Goal: Information Seeking & Learning: Compare options

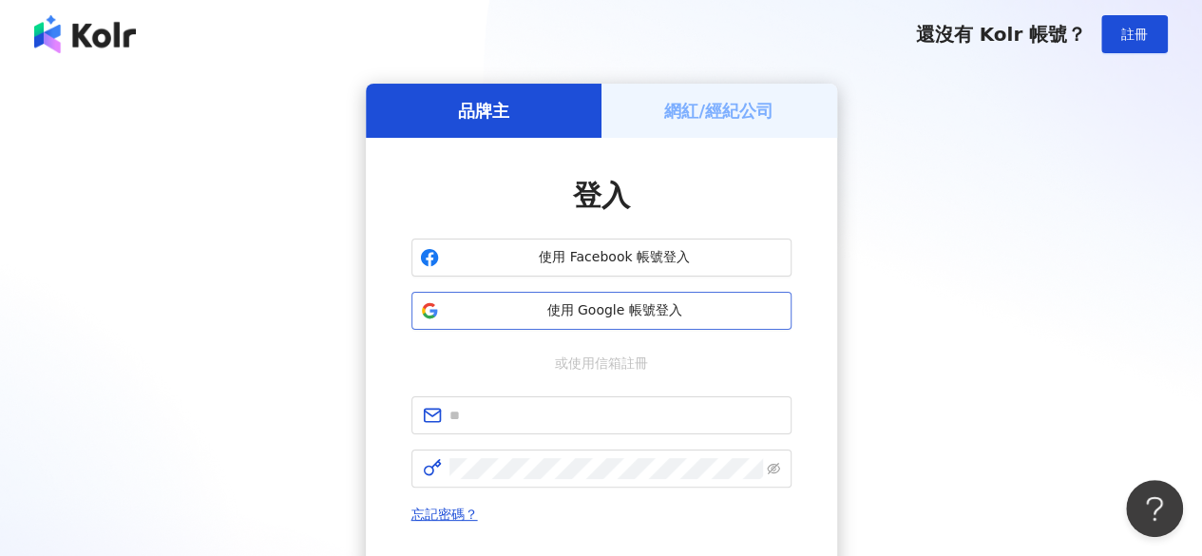
click at [599, 312] on span "使用 Google 帳號登入" at bounding box center [614, 310] width 336 height 19
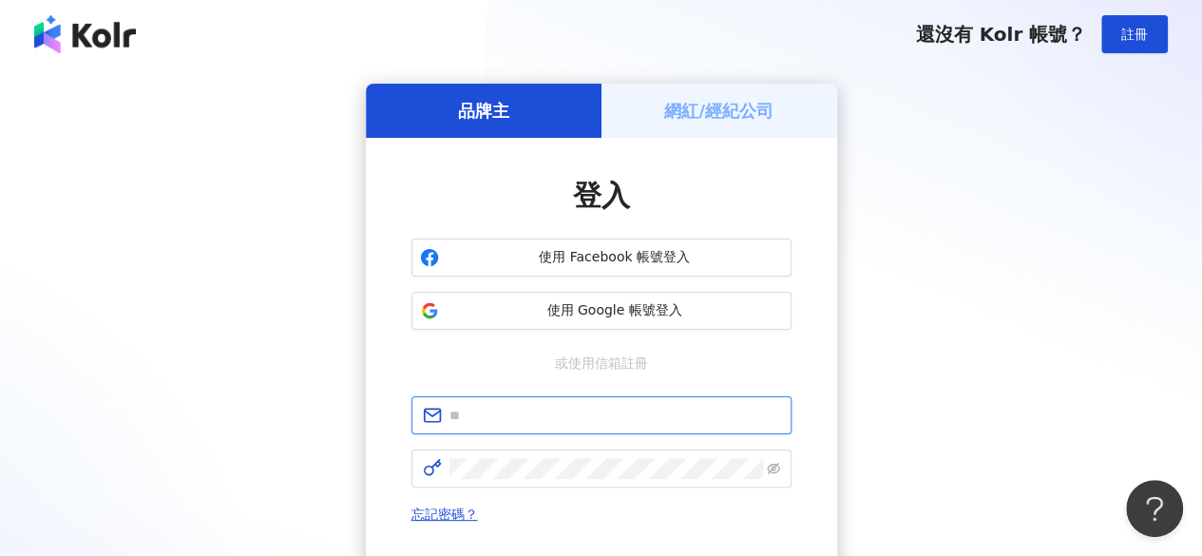
click at [631, 422] on input "text" at bounding box center [614, 415] width 331 height 21
type input "**********"
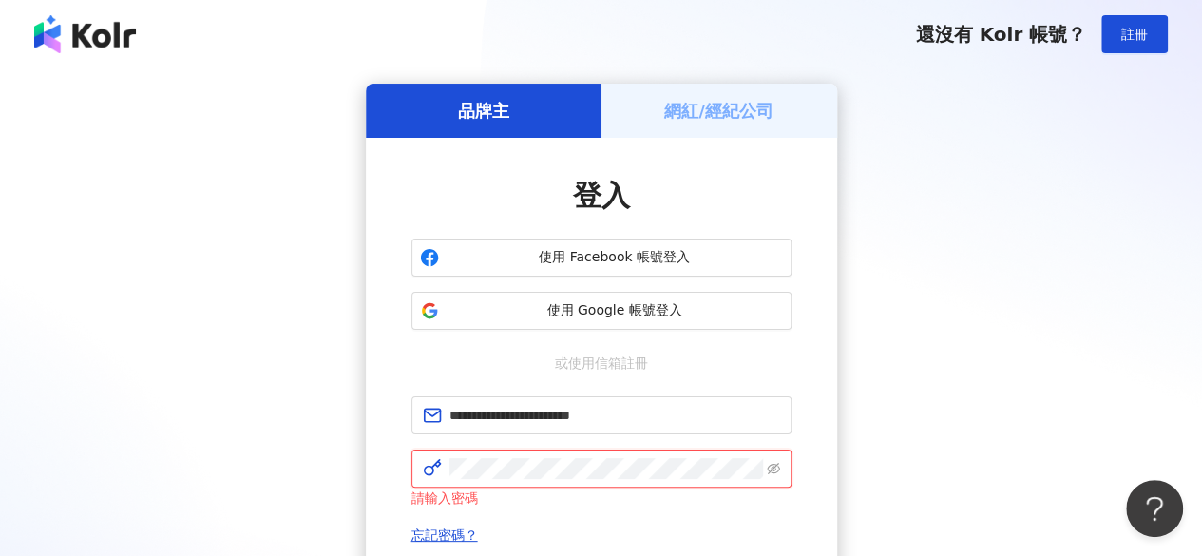
scroll to position [275, 0]
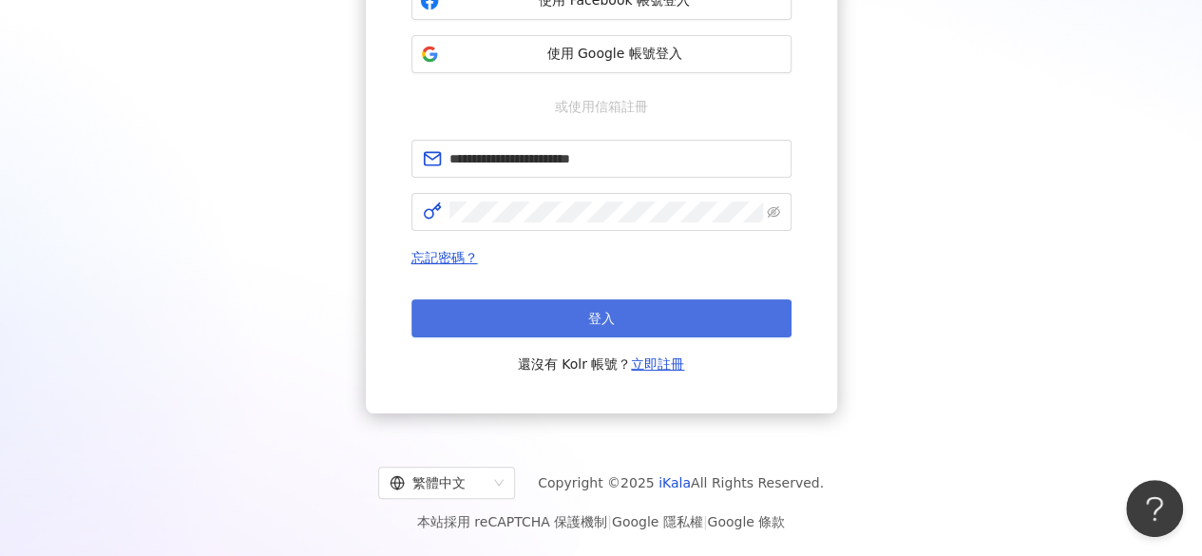
click at [620, 320] on button "登入" at bounding box center [601, 318] width 380 height 38
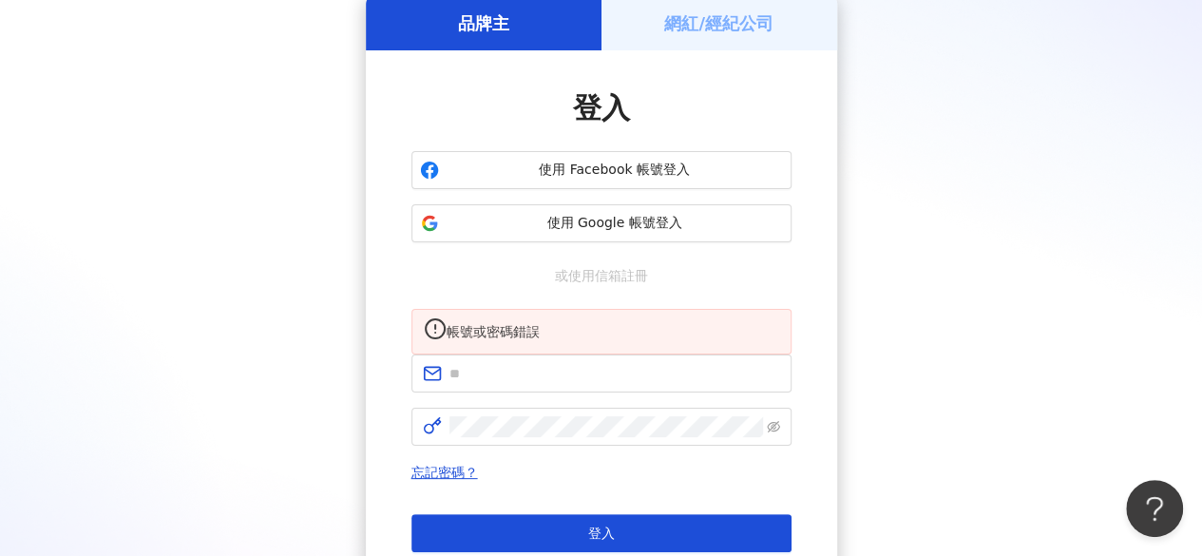
scroll to position [274, 0]
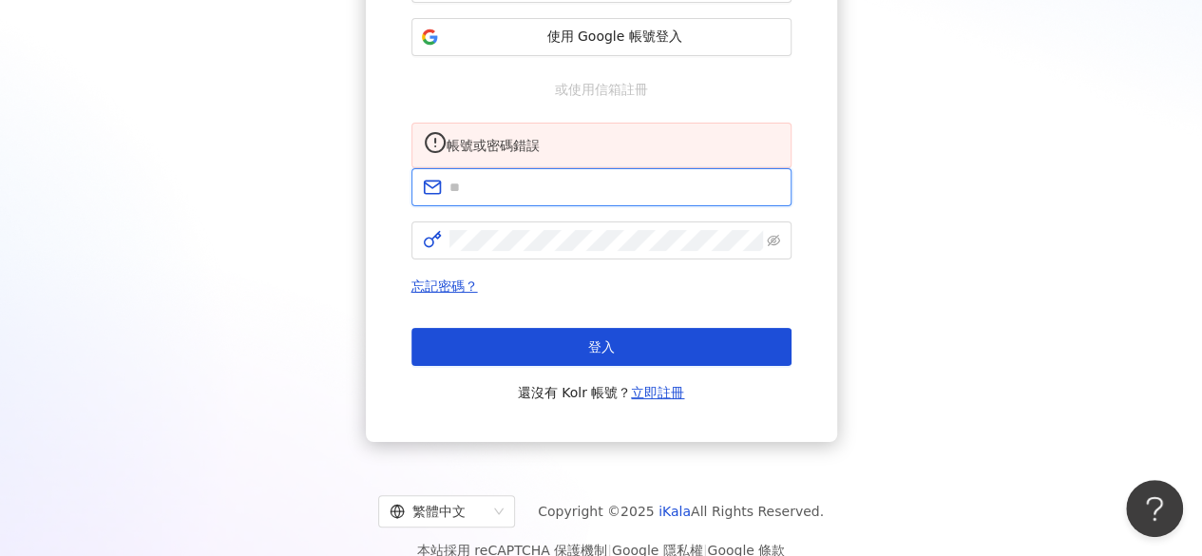
click at [611, 198] on input "text" at bounding box center [614, 187] width 331 height 21
type input "**********"
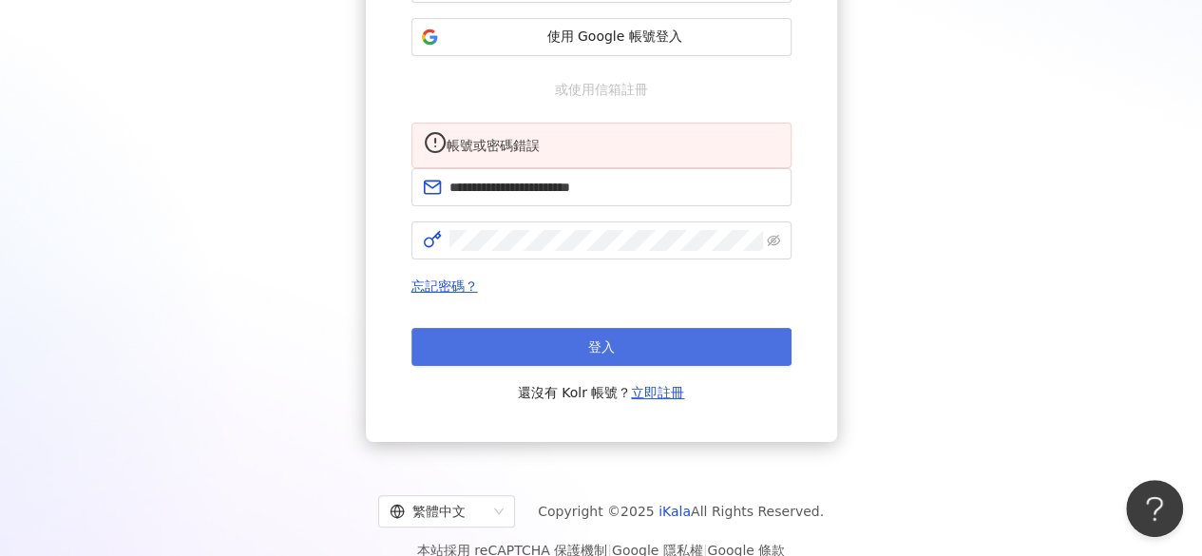
click at [648, 364] on button "登入" at bounding box center [601, 347] width 380 height 38
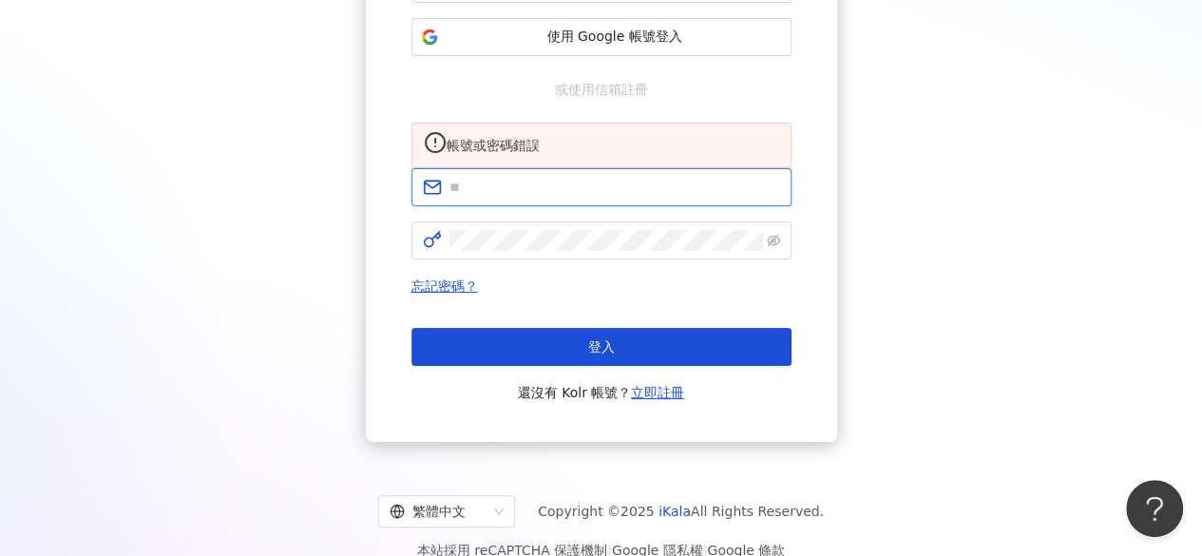
click at [561, 198] on input "text" at bounding box center [614, 187] width 331 height 21
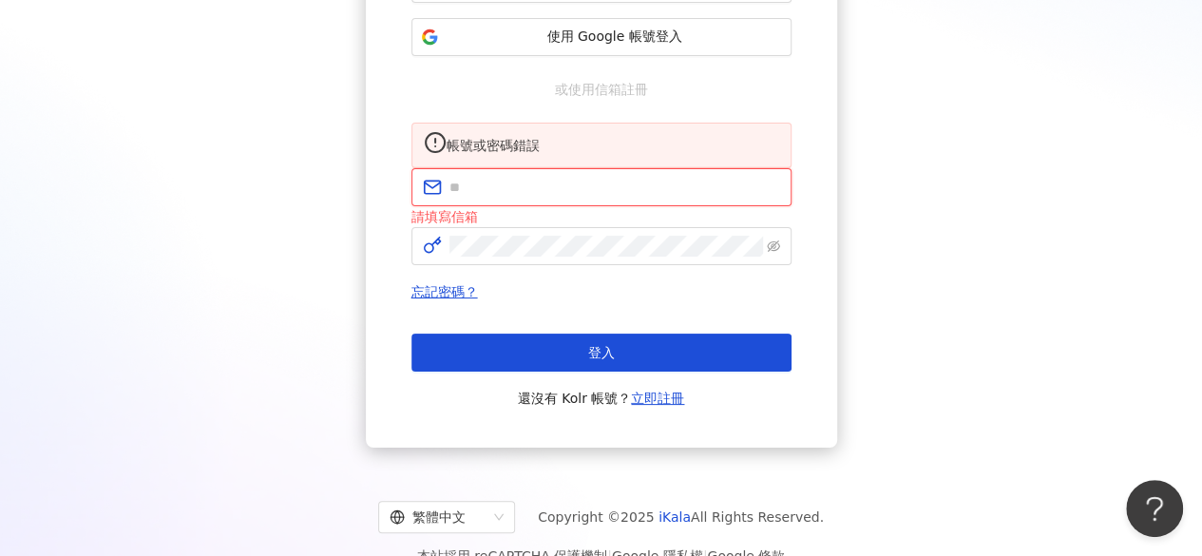
click at [555, 198] on input "text" at bounding box center [614, 187] width 331 height 21
paste input "**********"
type input "**********"
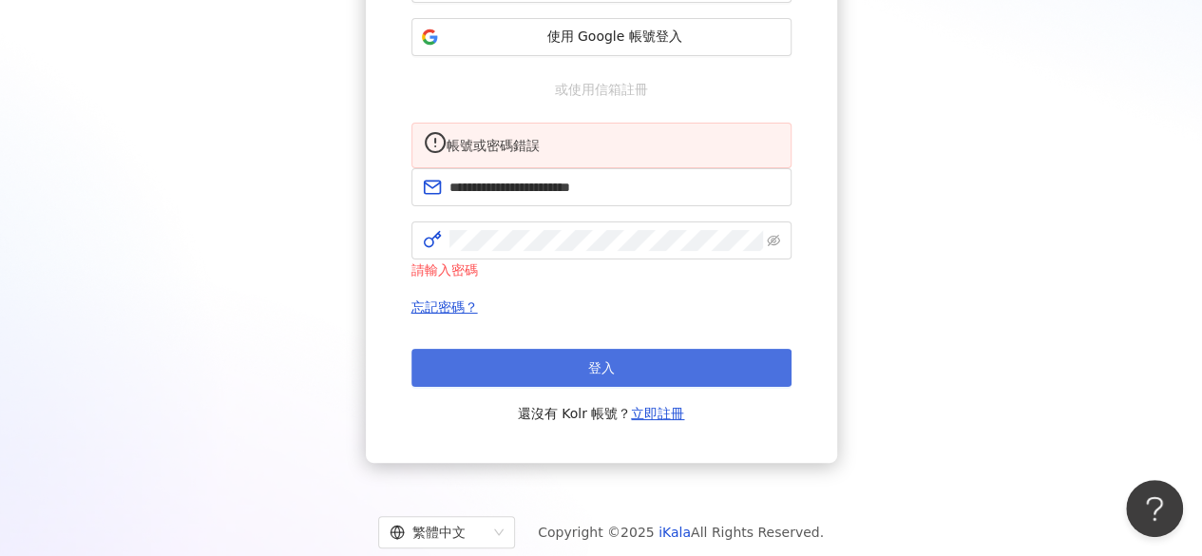
click at [615, 383] on button "登入" at bounding box center [601, 368] width 380 height 38
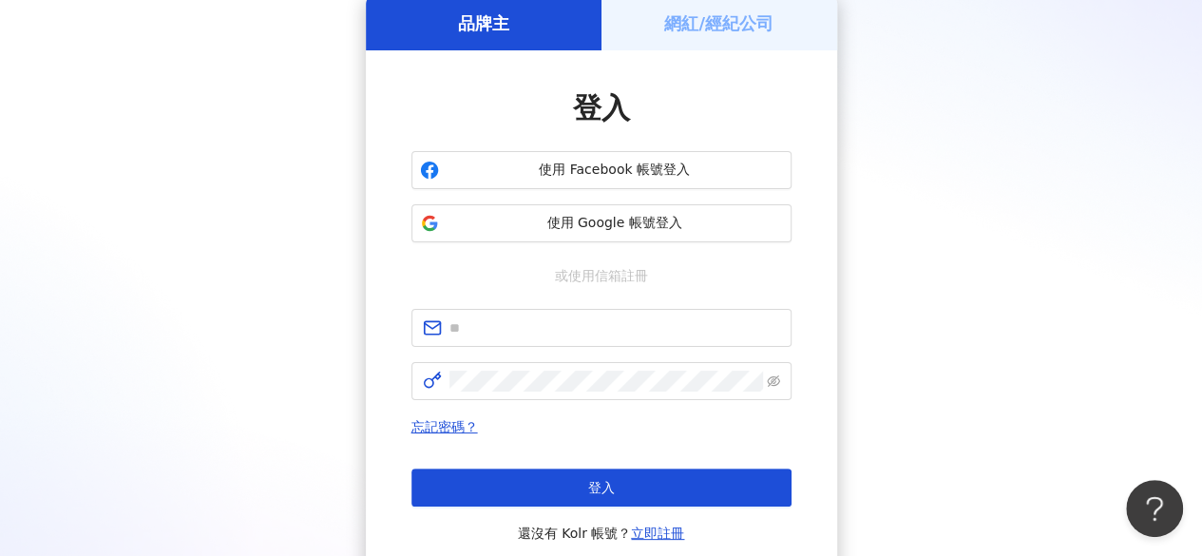
scroll to position [255, 0]
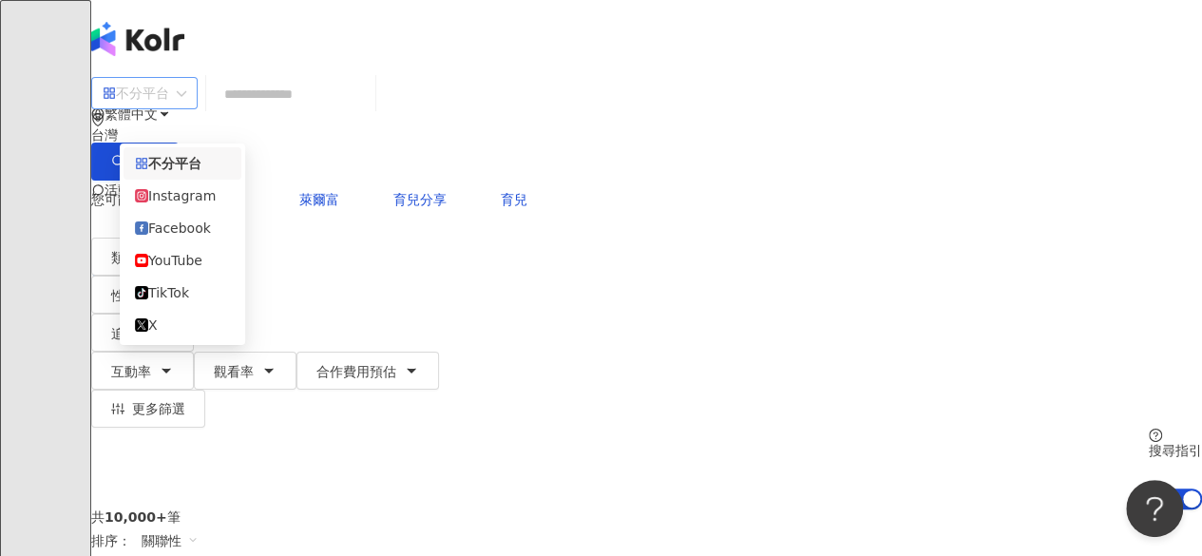
click at [169, 104] on div "不分平台" at bounding box center [136, 93] width 66 height 30
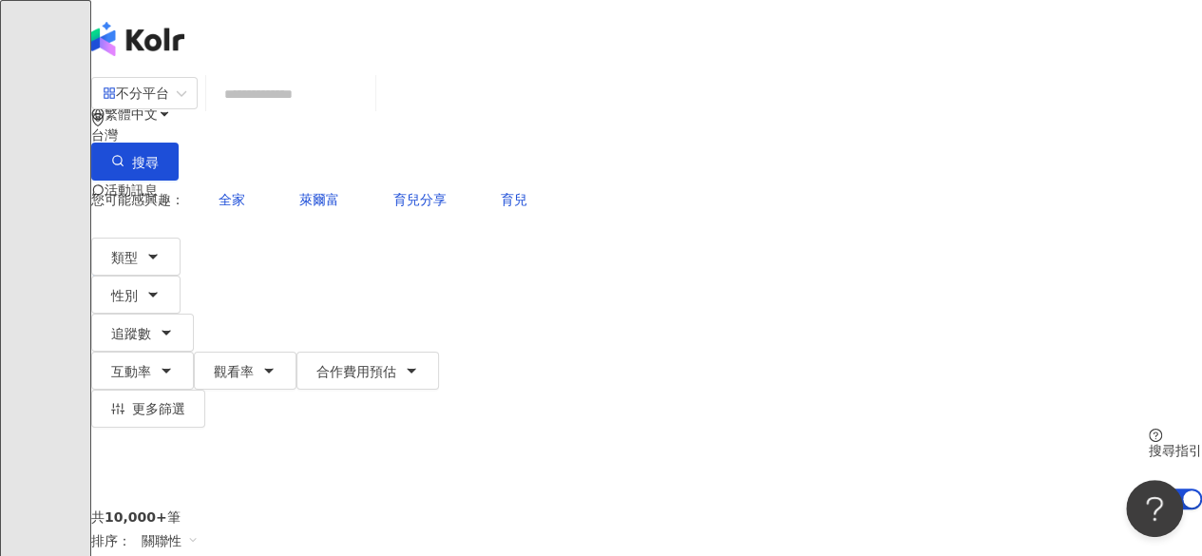
click at [251, 76] on div "不分平台 台灣 搜尋 您可能感興趣： 全家 萊爾富 育兒分享 育兒 類型 性別 追蹤數 互動率 觀看率 合作費用預估 更多篩選 搜尋指引 AI 開啟 AI 關閉" at bounding box center [646, 292] width 1110 height 433
click at [180, 237] on button "類型" at bounding box center [135, 256] width 89 height 38
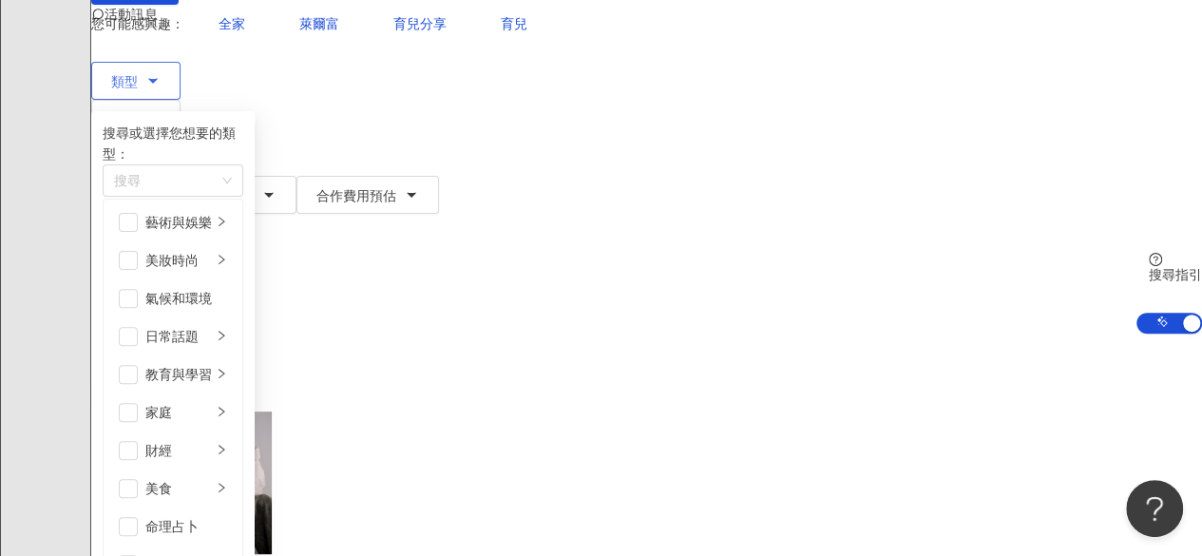
scroll to position [349, 0]
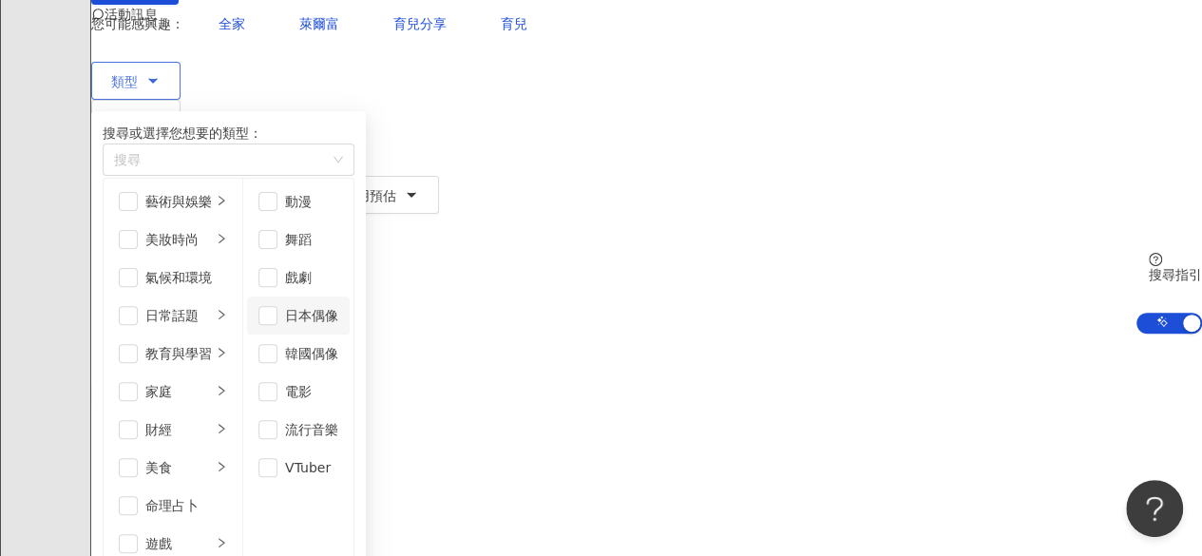
scroll to position [49, 0]
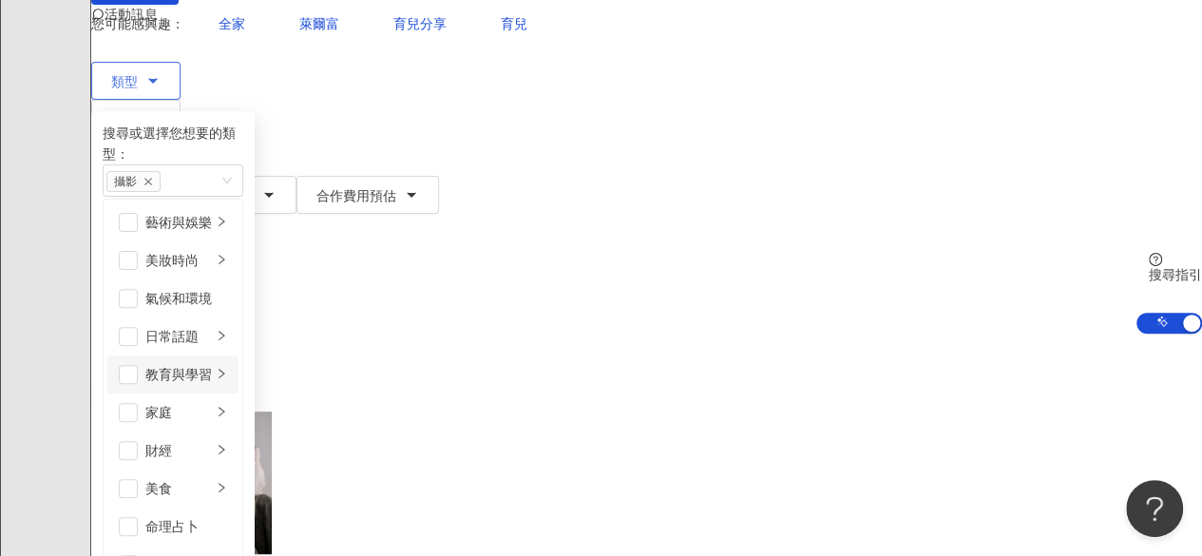
scroll to position [63, 0]
click at [212, 326] on div "日常話題" at bounding box center [178, 336] width 66 height 21
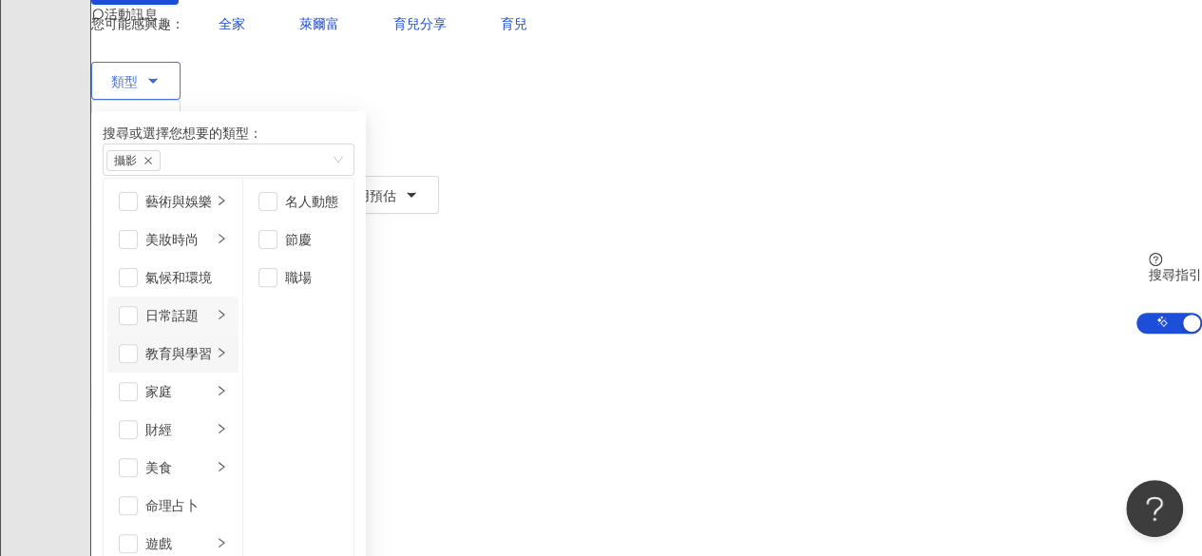
scroll to position [657, 0]
click at [277, 242] on span "button" at bounding box center [267, 239] width 19 height 19
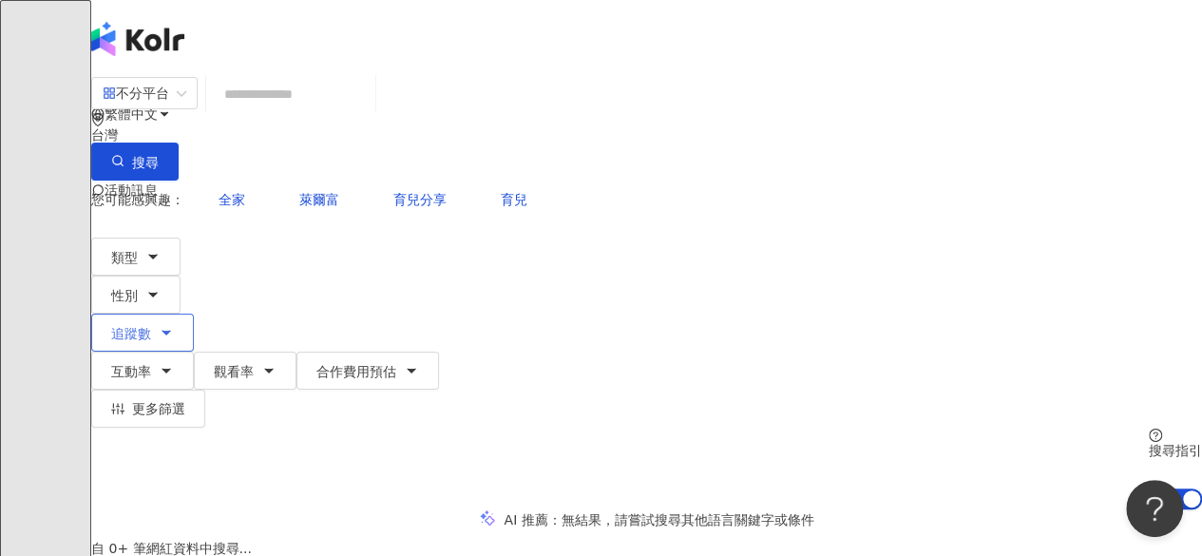
click at [194, 313] on button "追蹤數" at bounding box center [142, 332] width 103 height 38
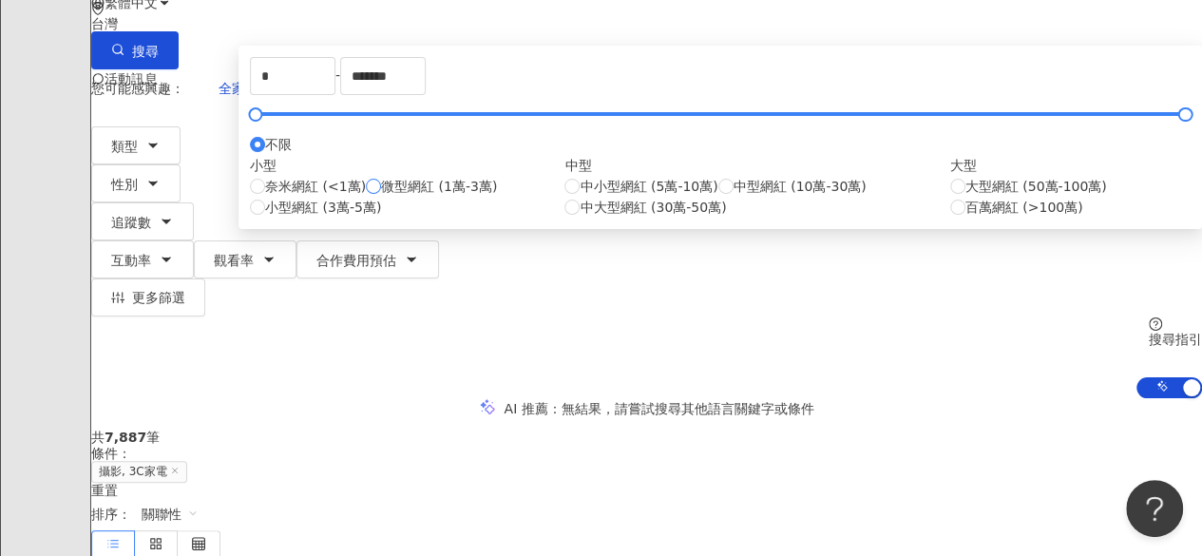
scroll to position [112, 0]
type input "*****"
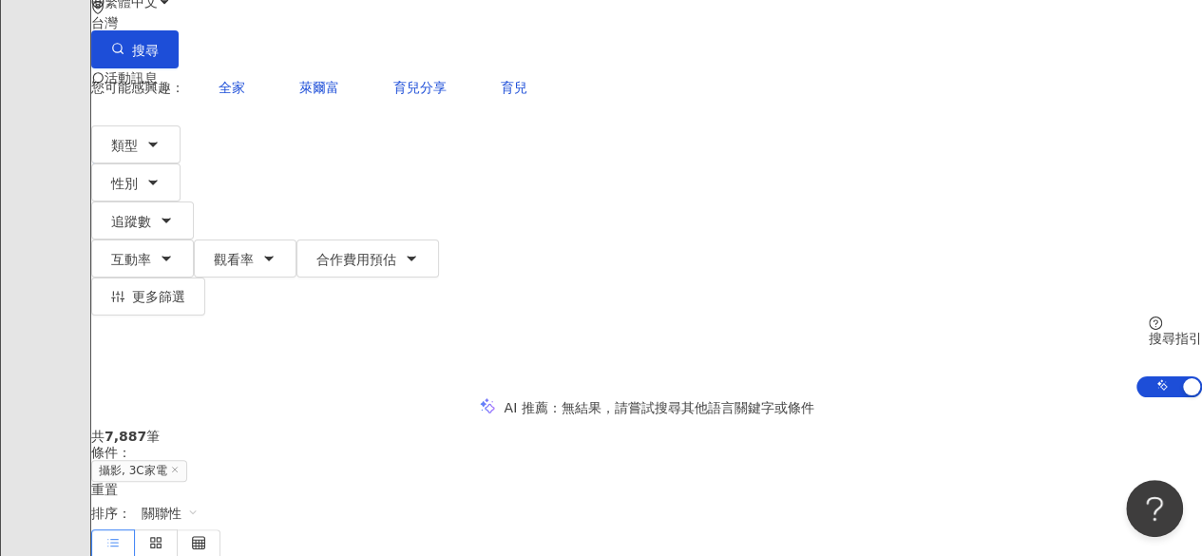
click at [241, 397] on div "AI 推薦 ： 無結果，請嘗試搜尋其他語言關鍵字或條件" at bounding box center [646, 407] width 1110 height 20
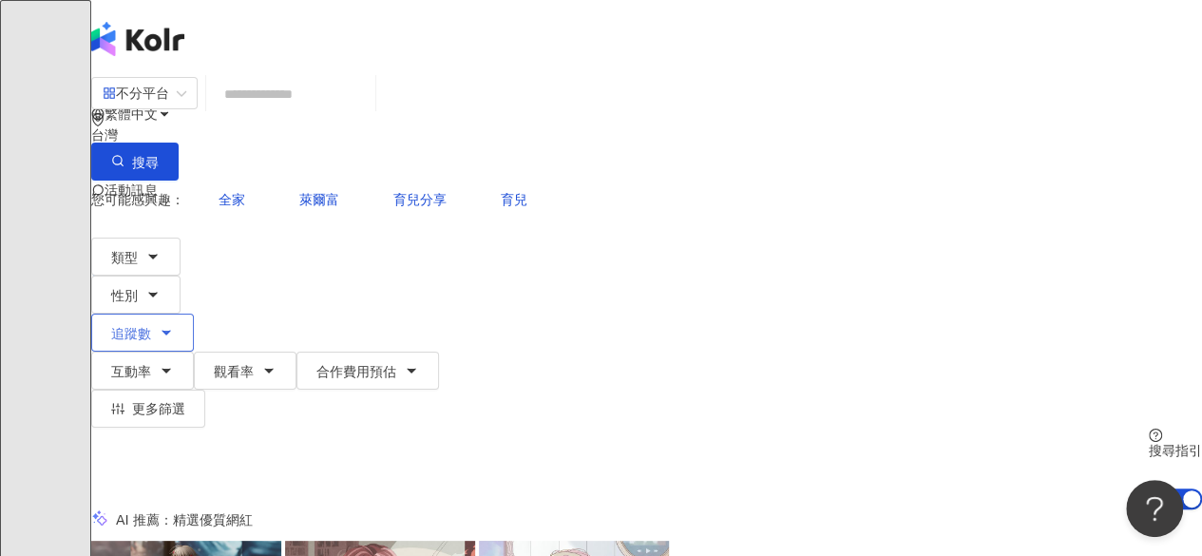
click at [194, 313] on button "追蹤數" at bounding box center [142, 332] width 103 height 38
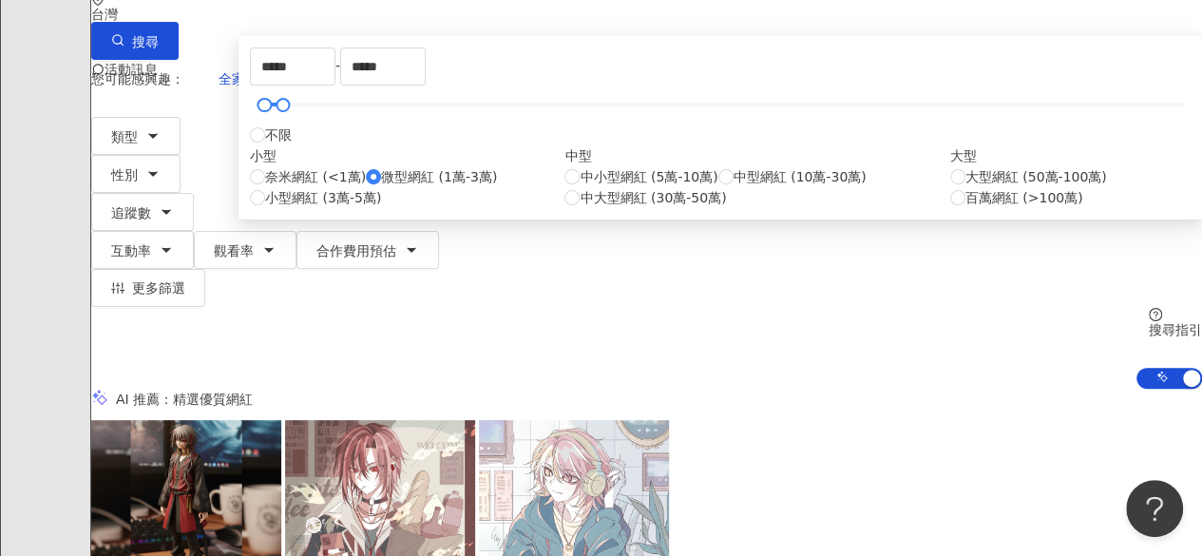
scroll to position [122, 0]
click at [579, 186] on span "中小型網紅 (5萬-10萬)" at bounding box center [648, 175] width 138 height 21
type input "*****"
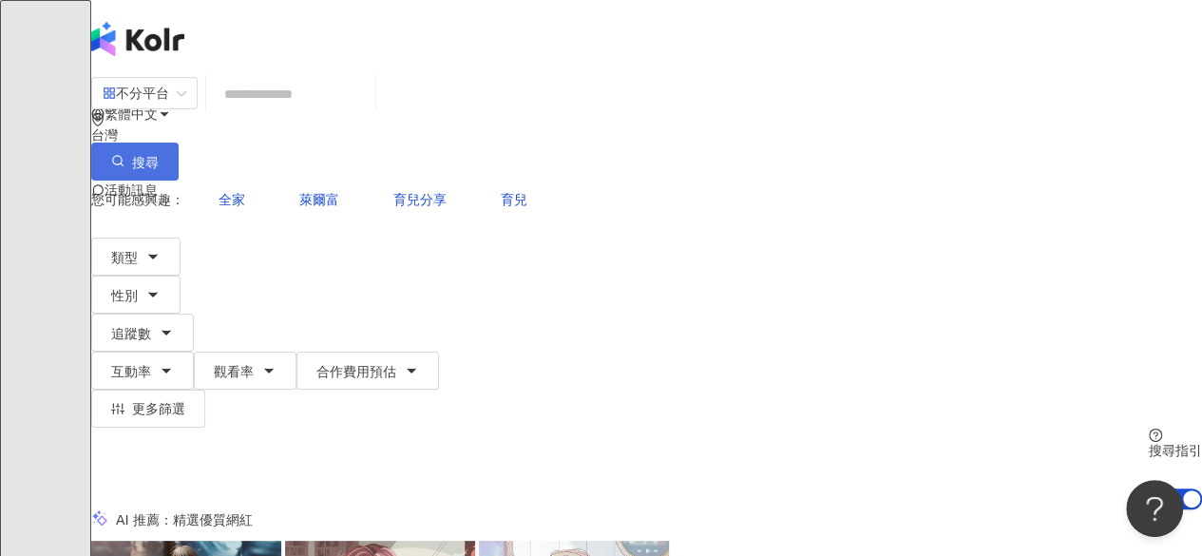
click at [179, 142] on button "搜尋" at bounding box center [134, 161] width 87 height 38
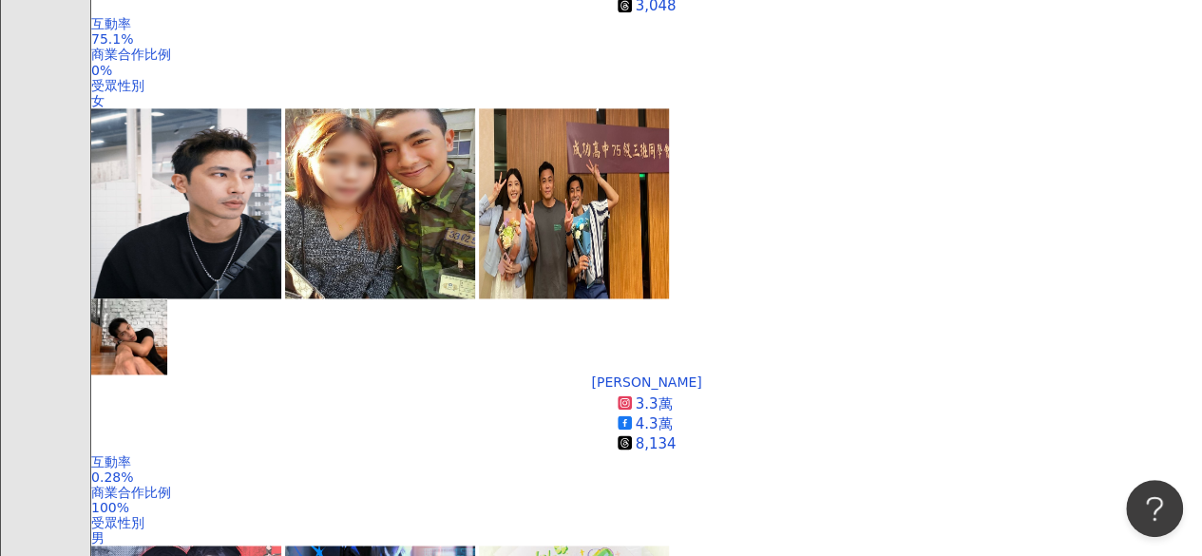
scroll to position [1250, 0]
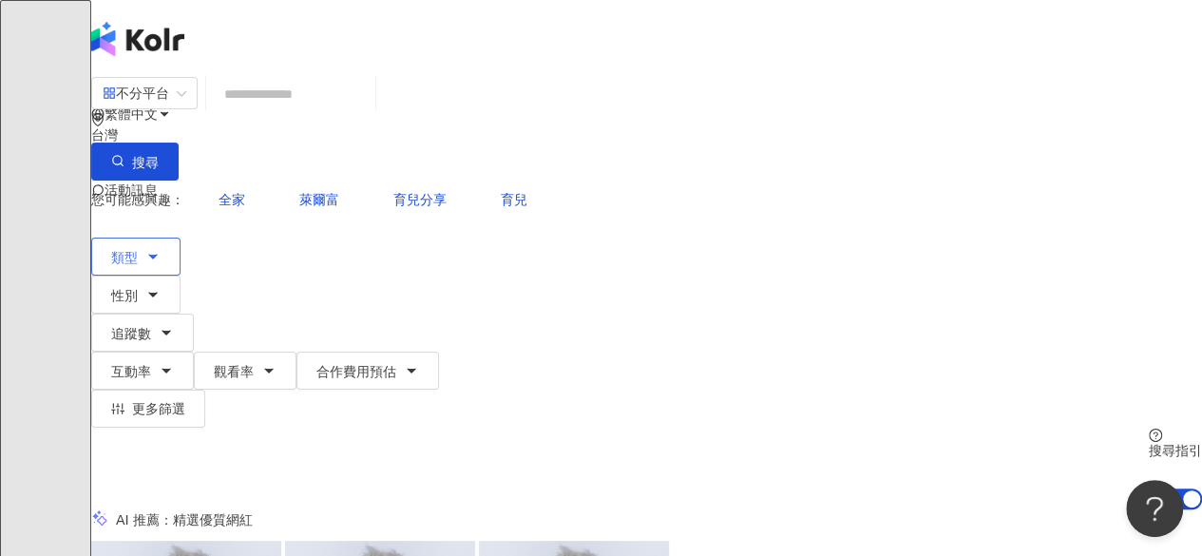
click at [138, 250] on span "類型" at bounding box center [124, 257] width 27 height 15
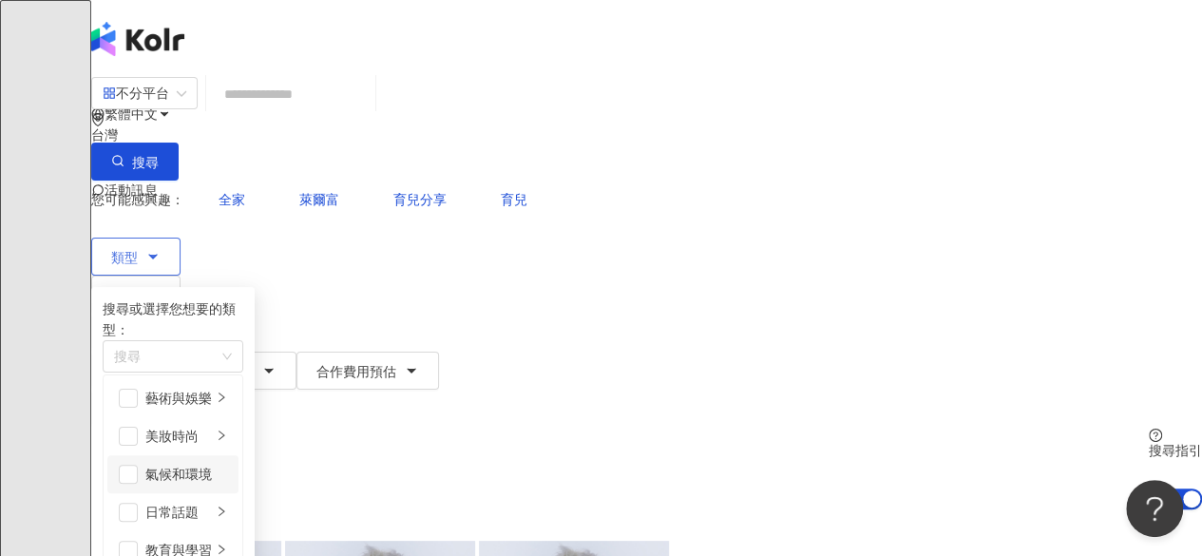
scroll to position [657, 0]
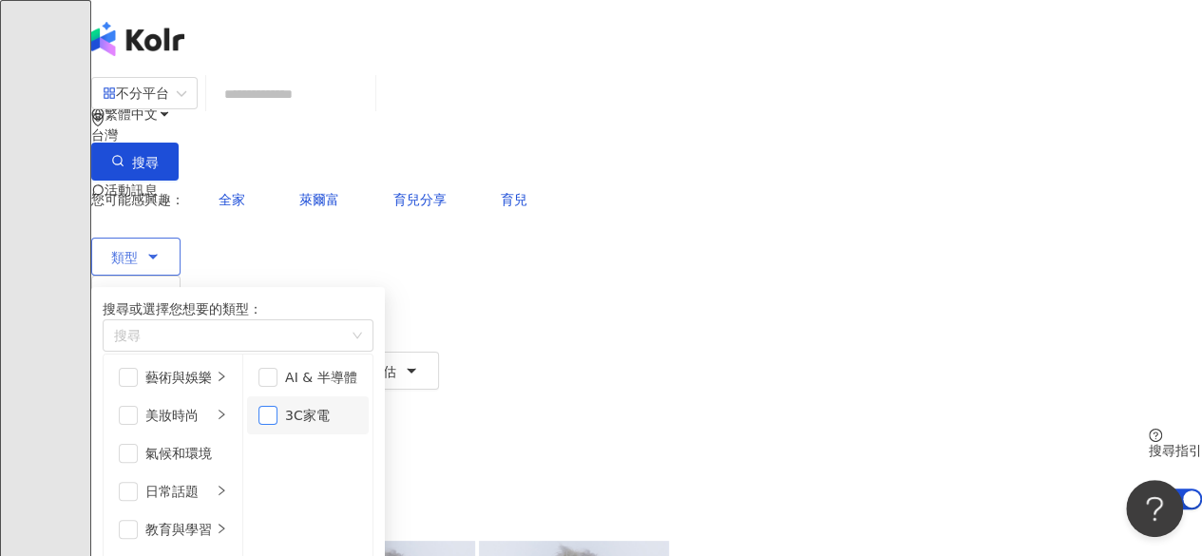
click at [277, 424] on span "button" at bounding box center [267, 415] width 19 height 19
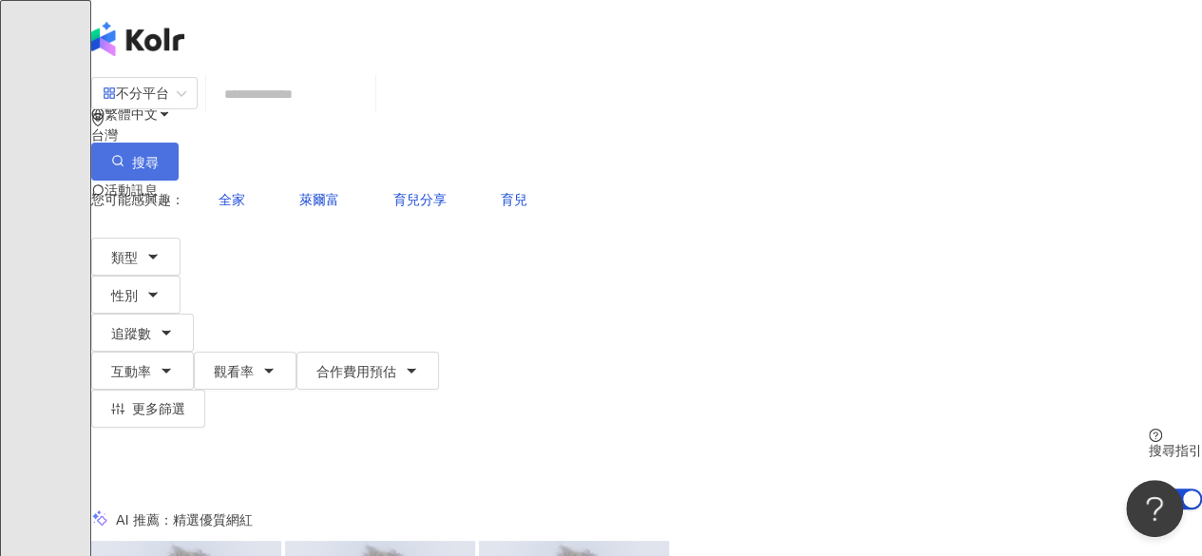
click at [179, 142] on button "搜尋" at bounding box center [134, 161] width 87 height 38
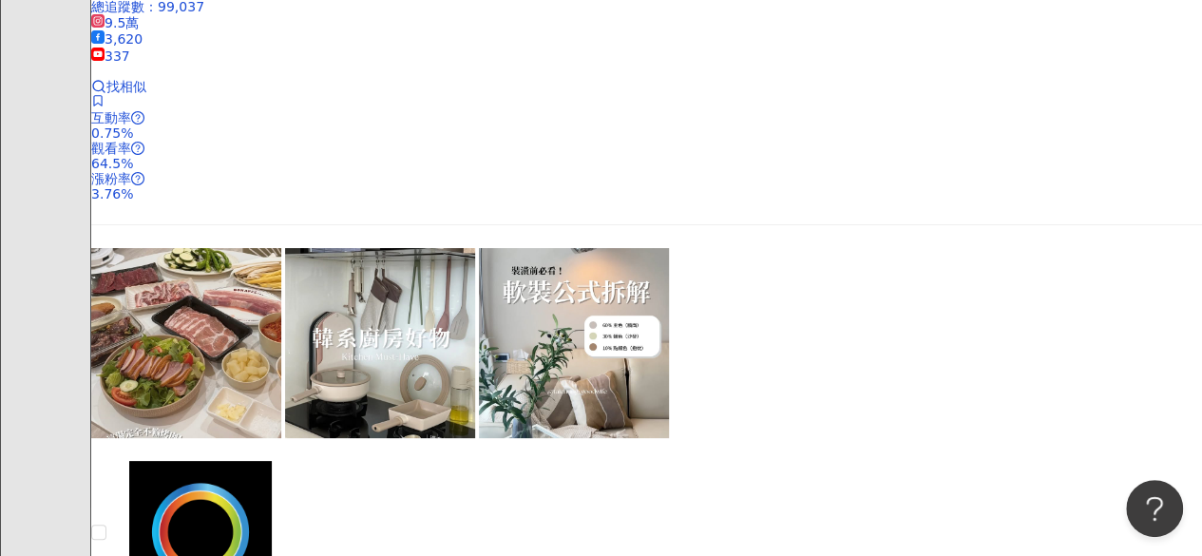
scroll to position [3618, 0]
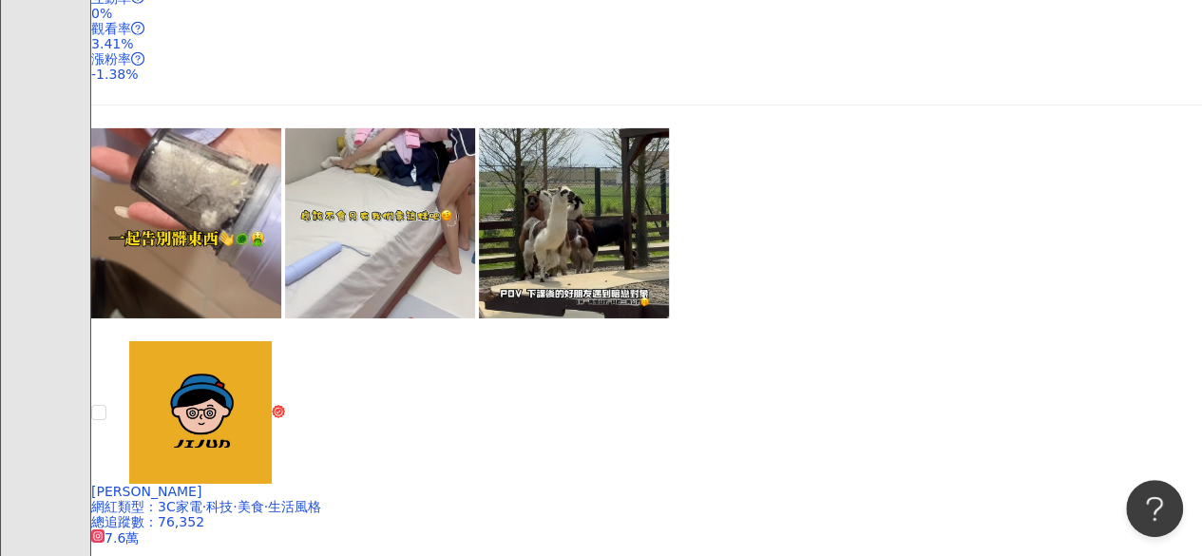
scroll to position [3096, 0]
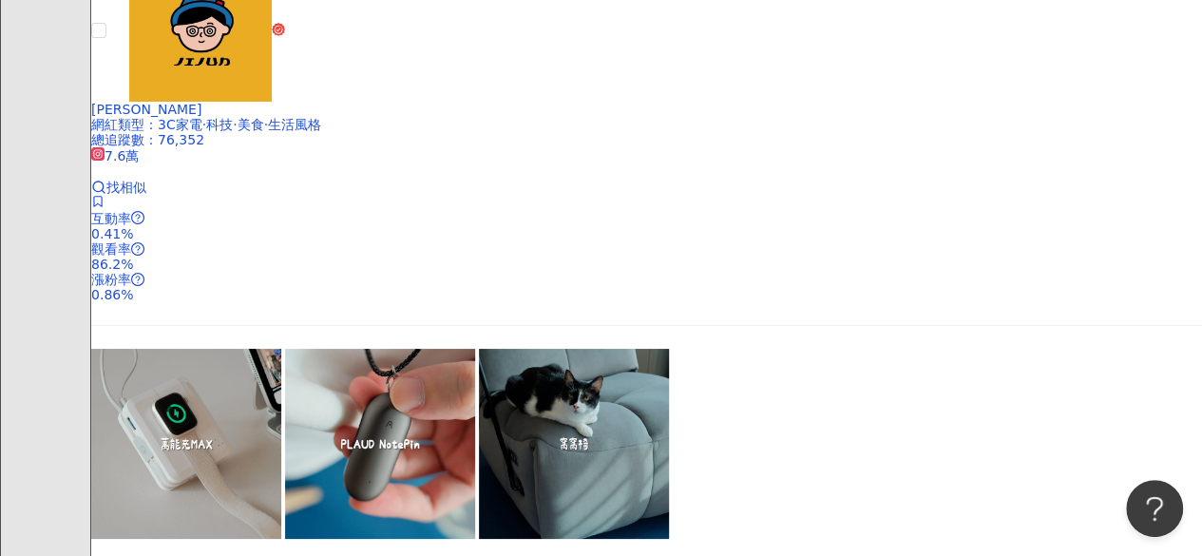
scroll to position [3673, 0]
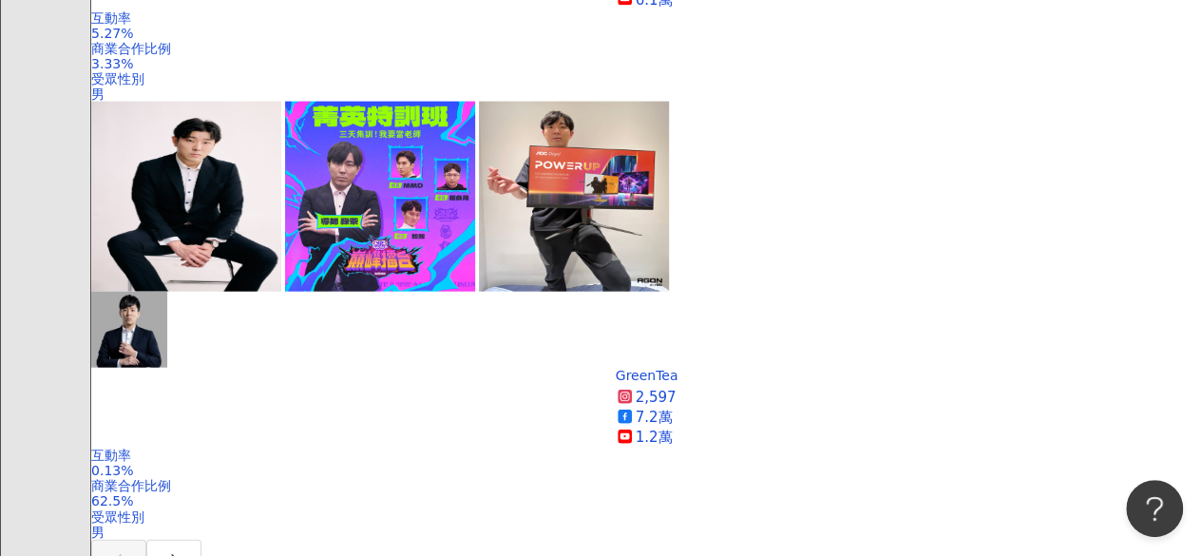
scroll to position [2149, 0]
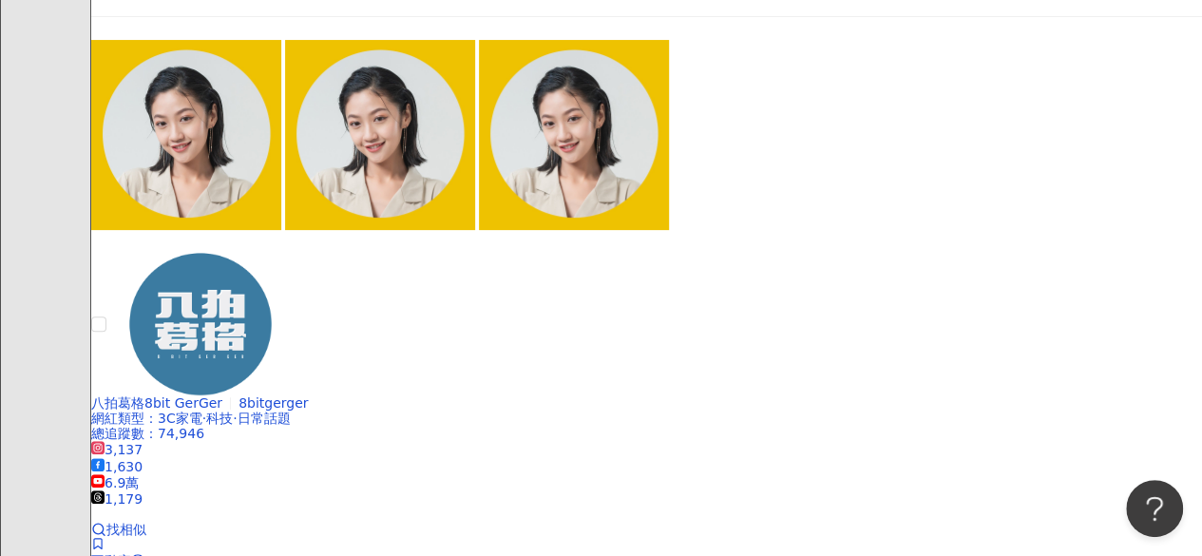
scroll to position [3798, 0]
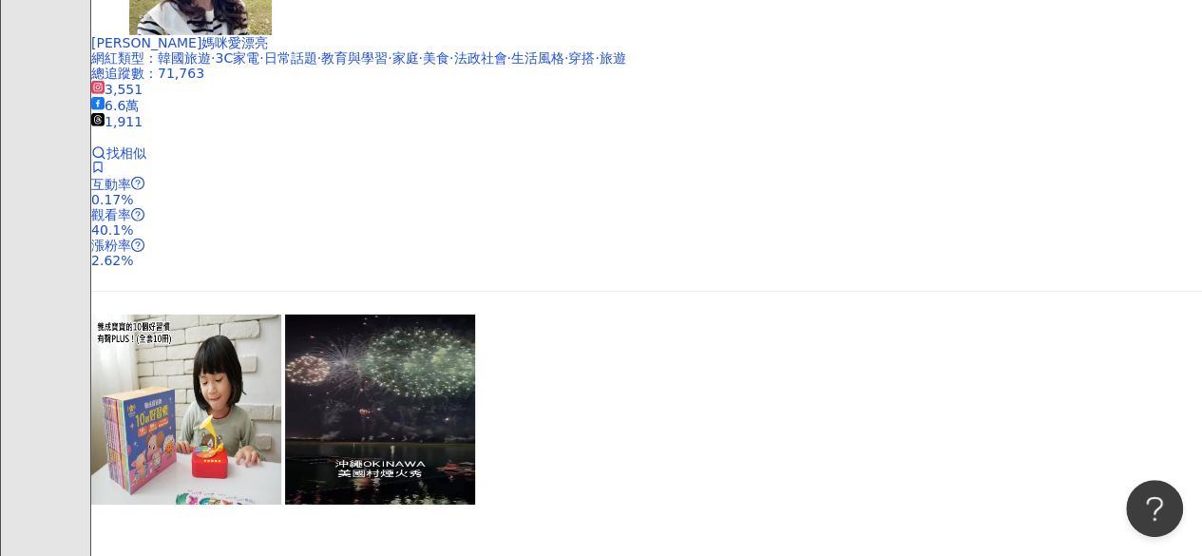
scroll to position [2812, 0]
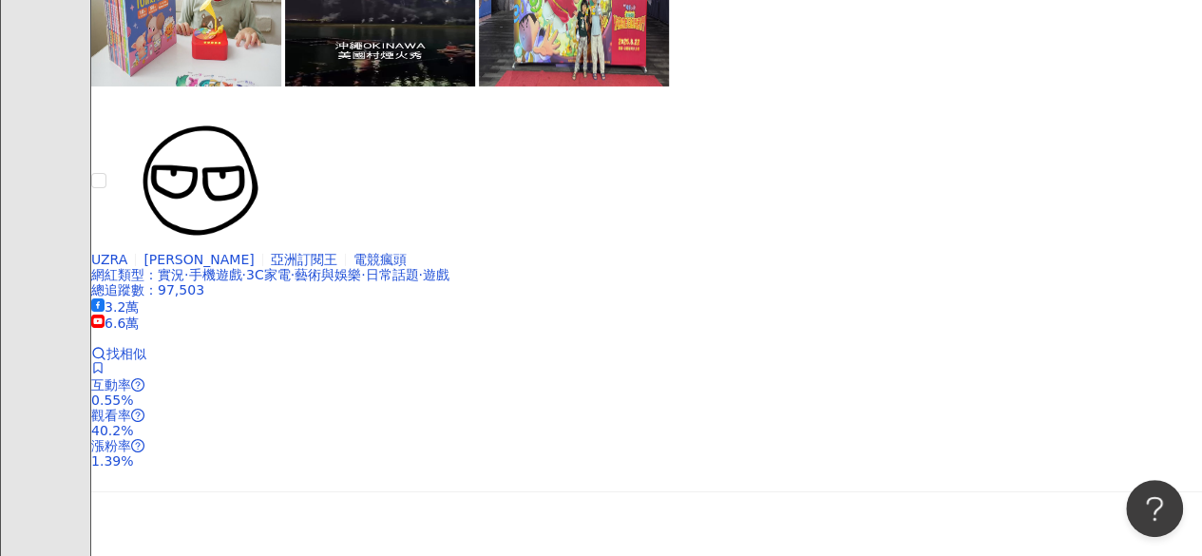
scroll to position [3342, 0]
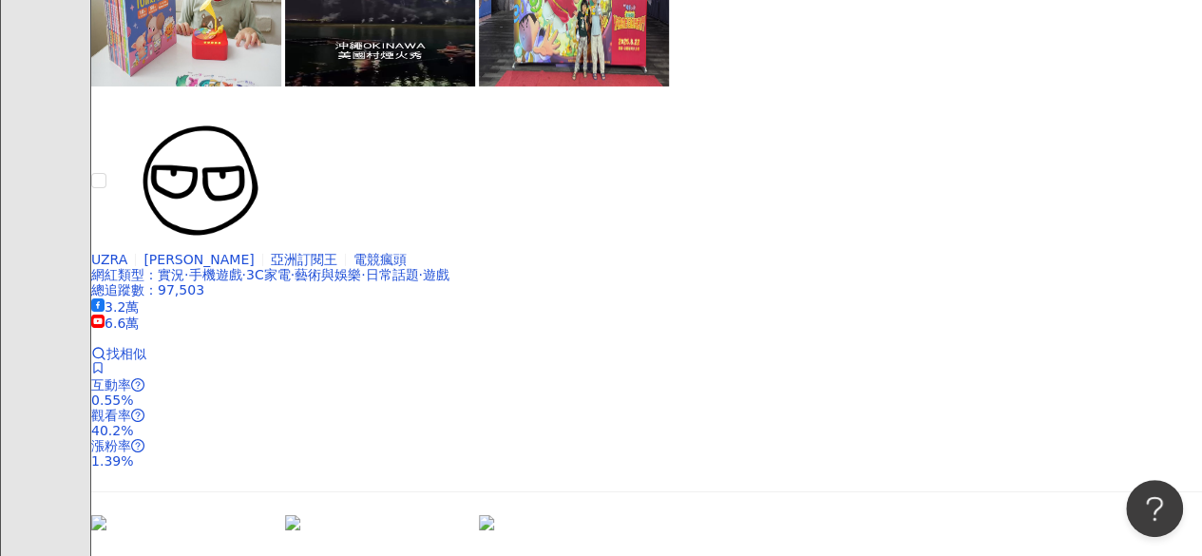
scroll to position [3860, 0]
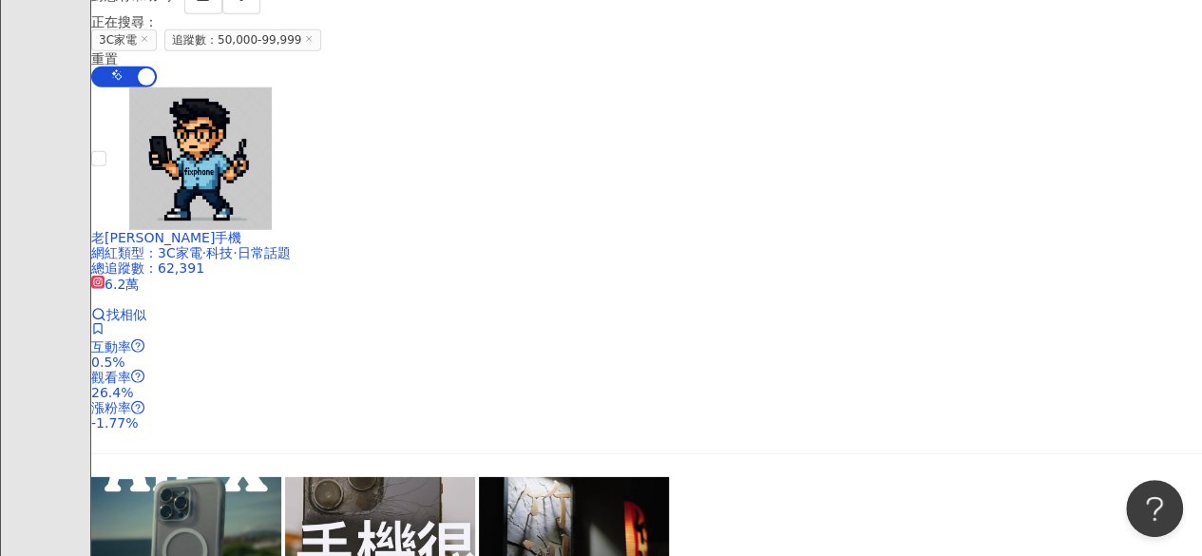
scroll to position [2732, 0]
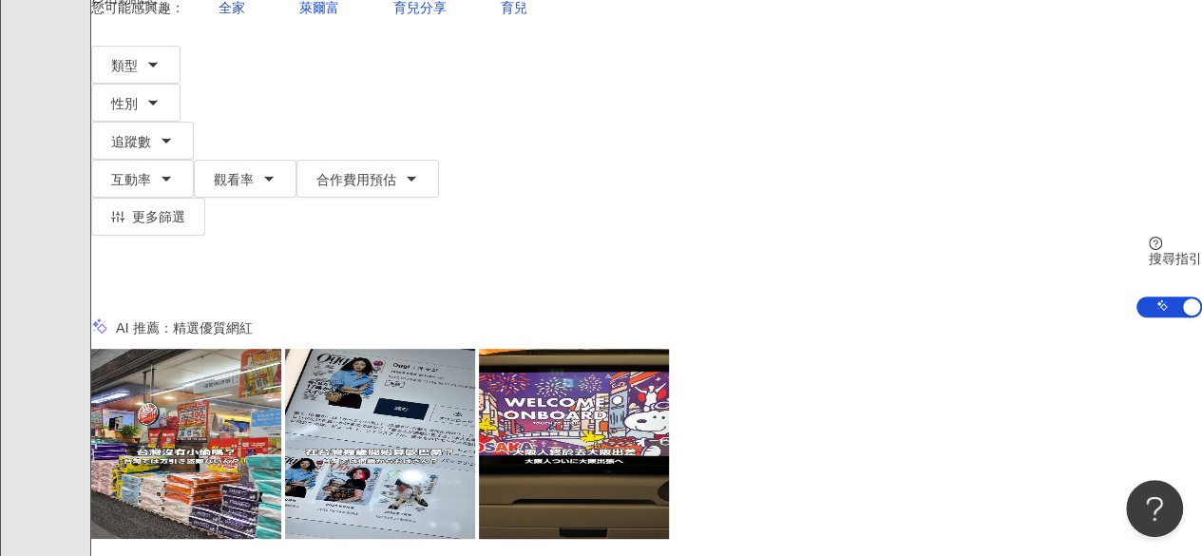
scroll to position [0, 0]
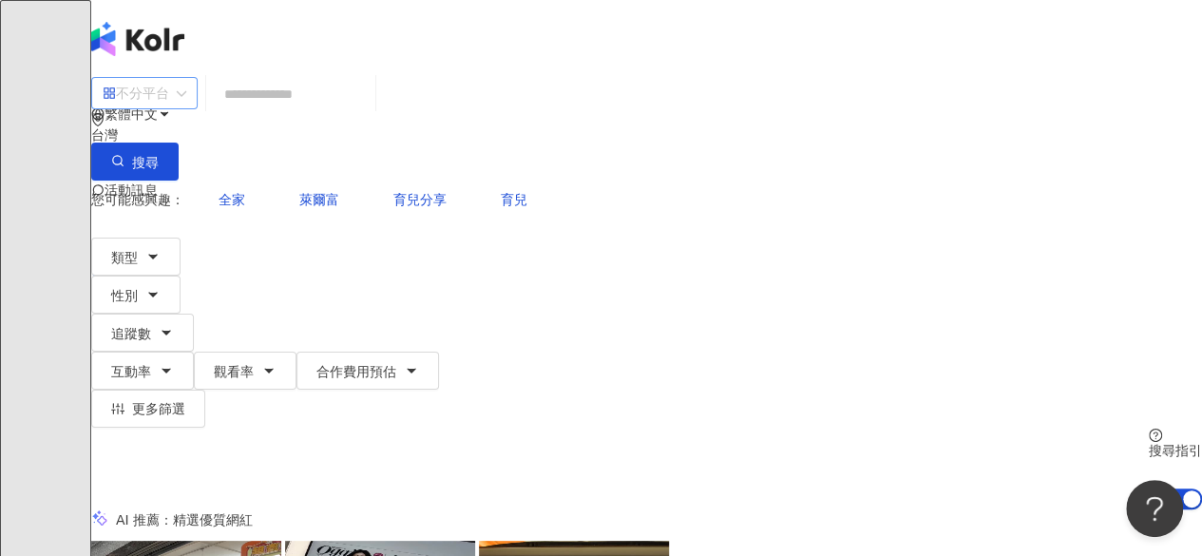
click at [169, 101] on div "不分平台" at bounding box center [136, 93] width 66 height 30
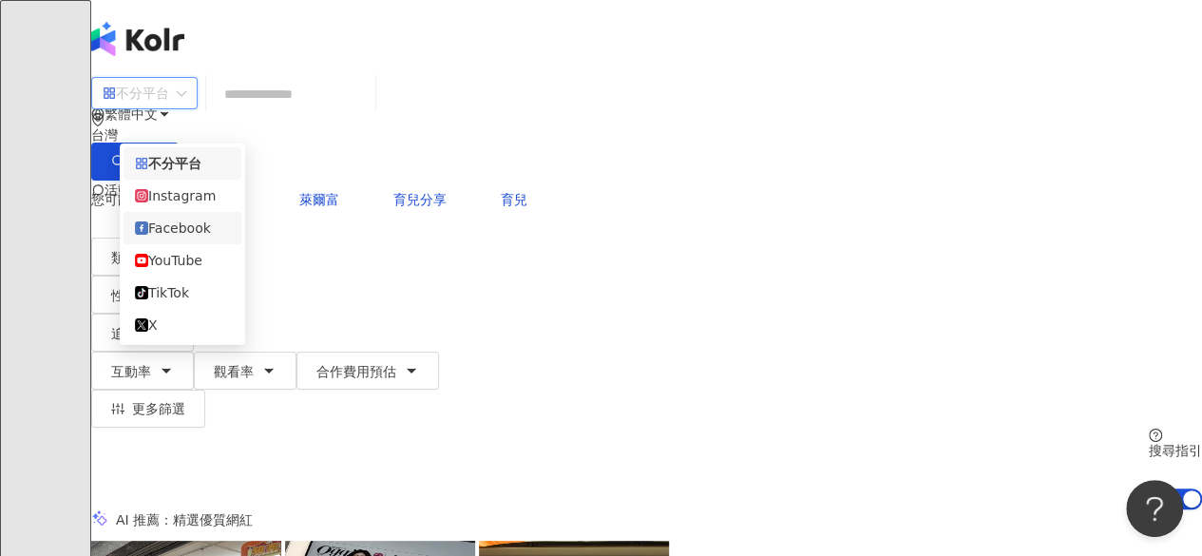
click at [206, 234] on div "Facebook" at bounding box center [182, 228] width 95 height 21
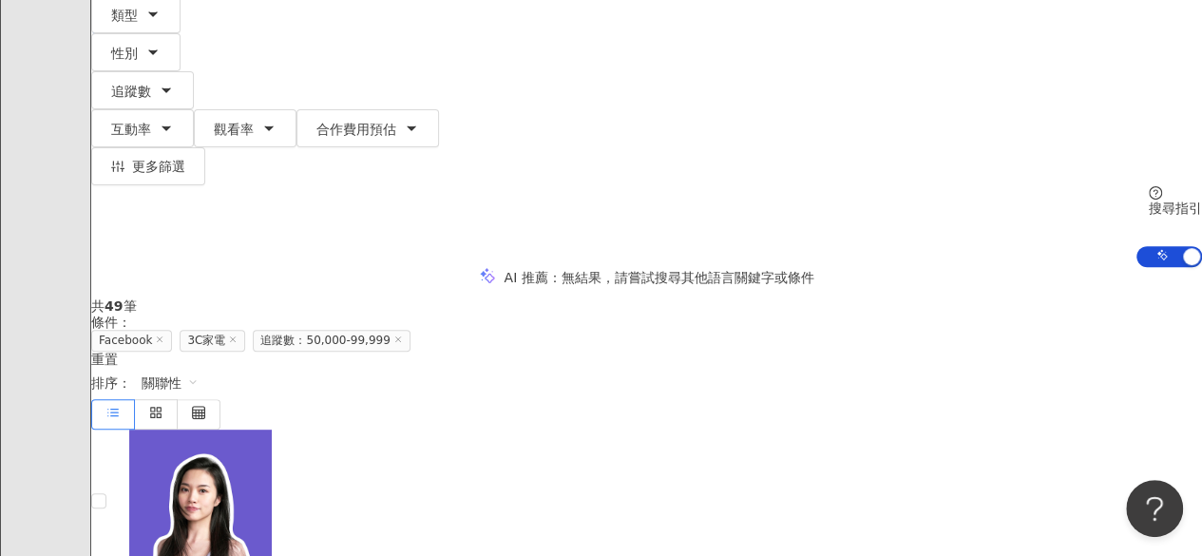
scroll to position [243, 0]
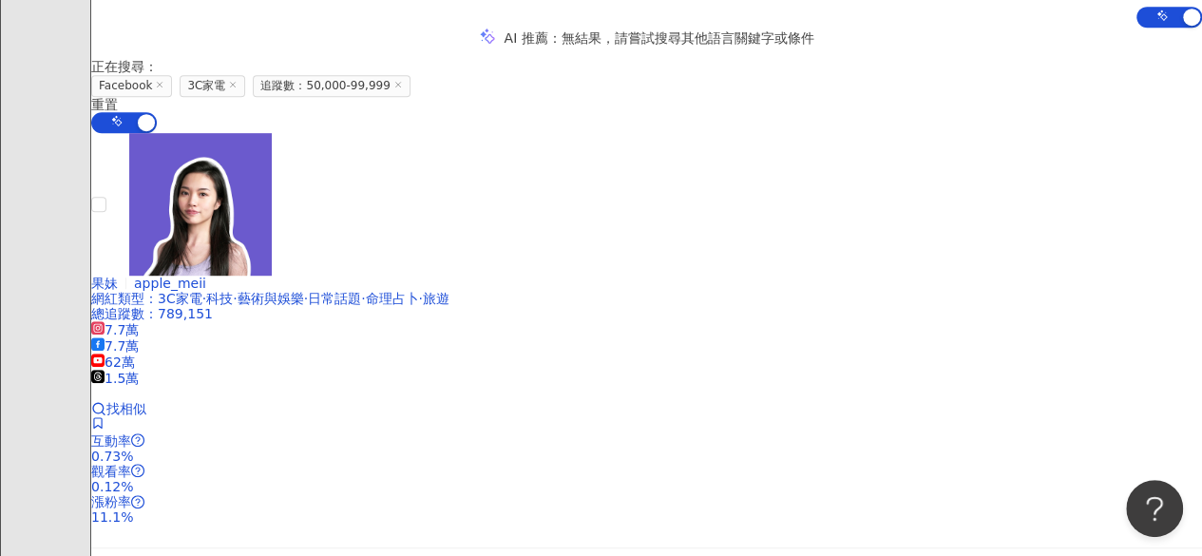
scroll to position [451, 0]
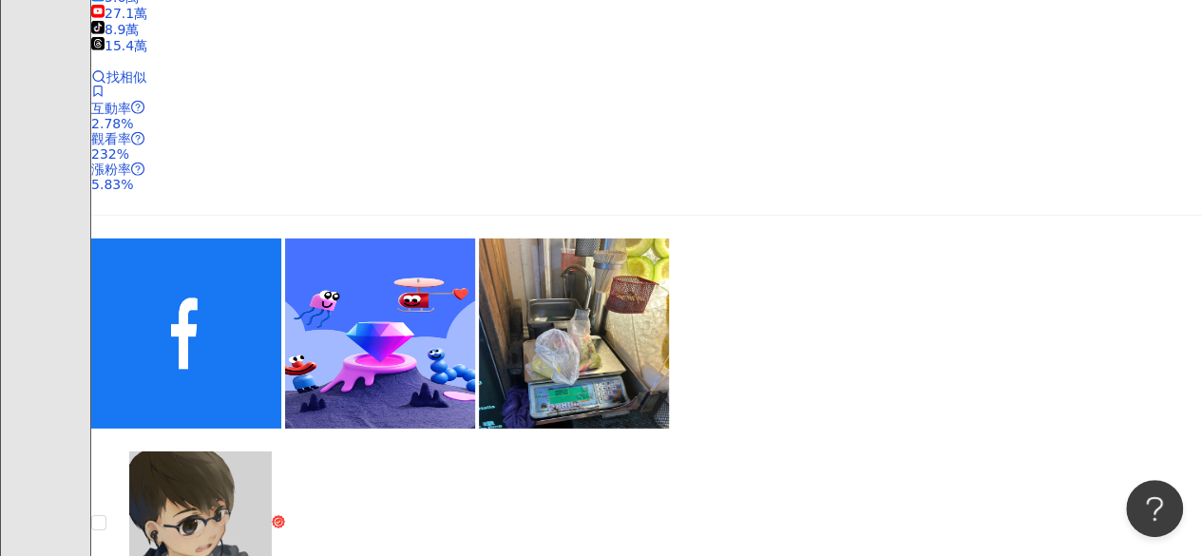
scroll to position [2766, 0]
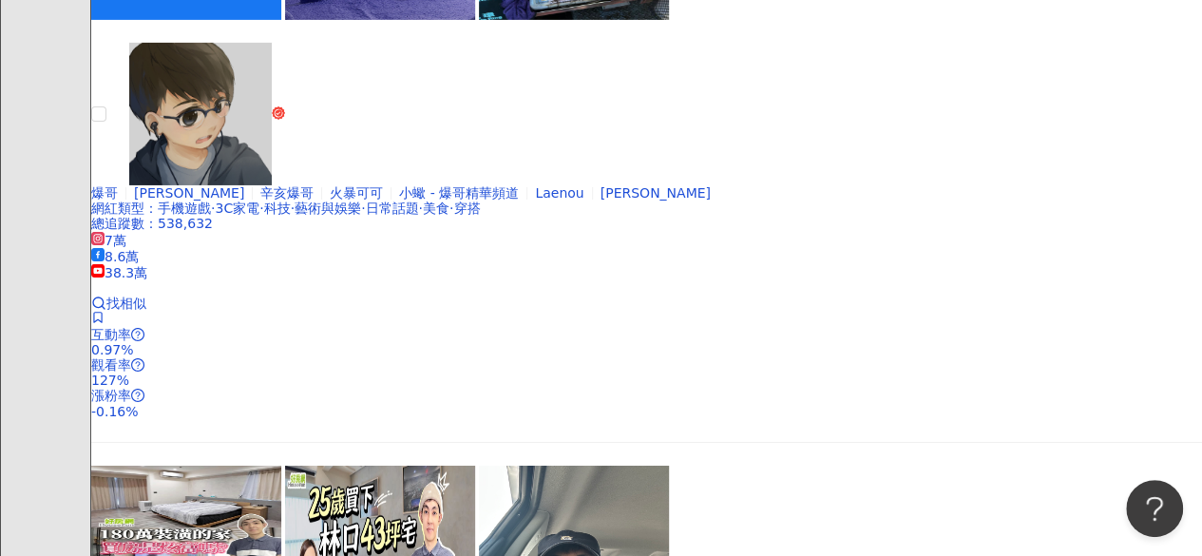
scroll to position [3176, 0]
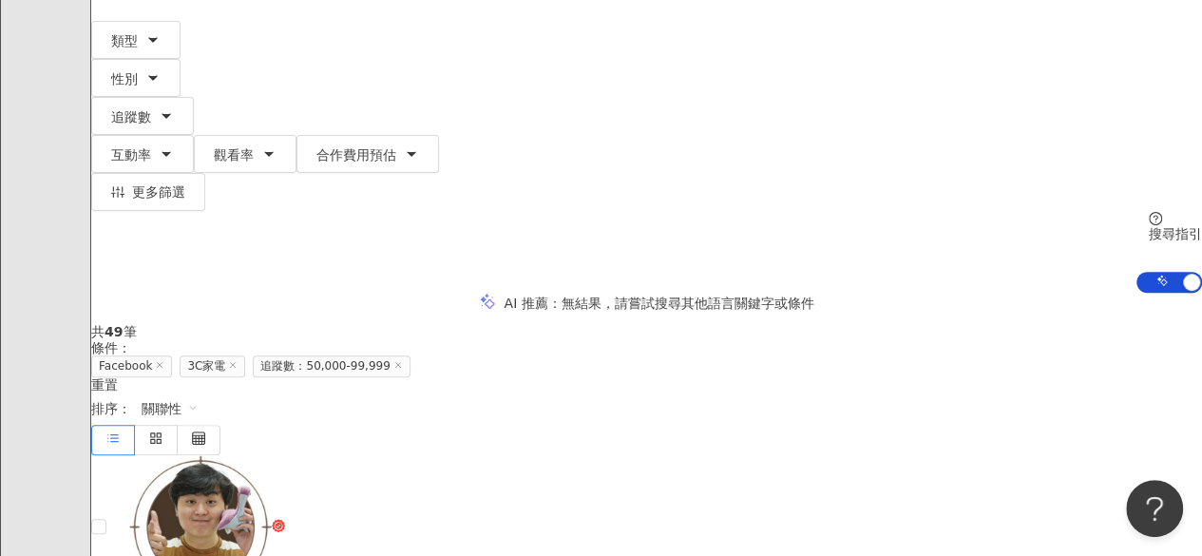
scroll to position [215, 0]
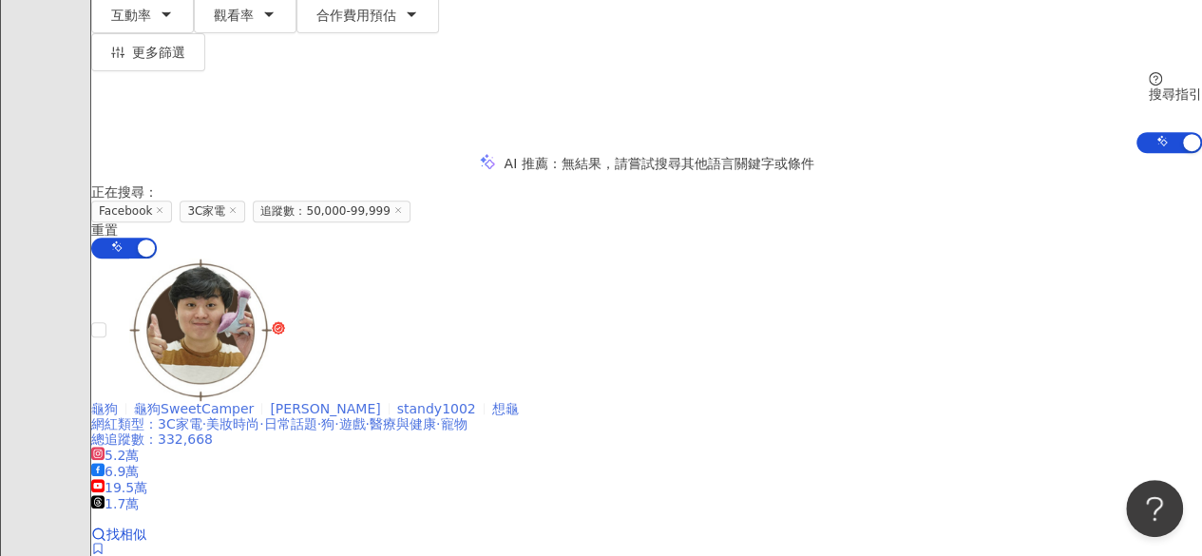
scroll to position [359, 0]
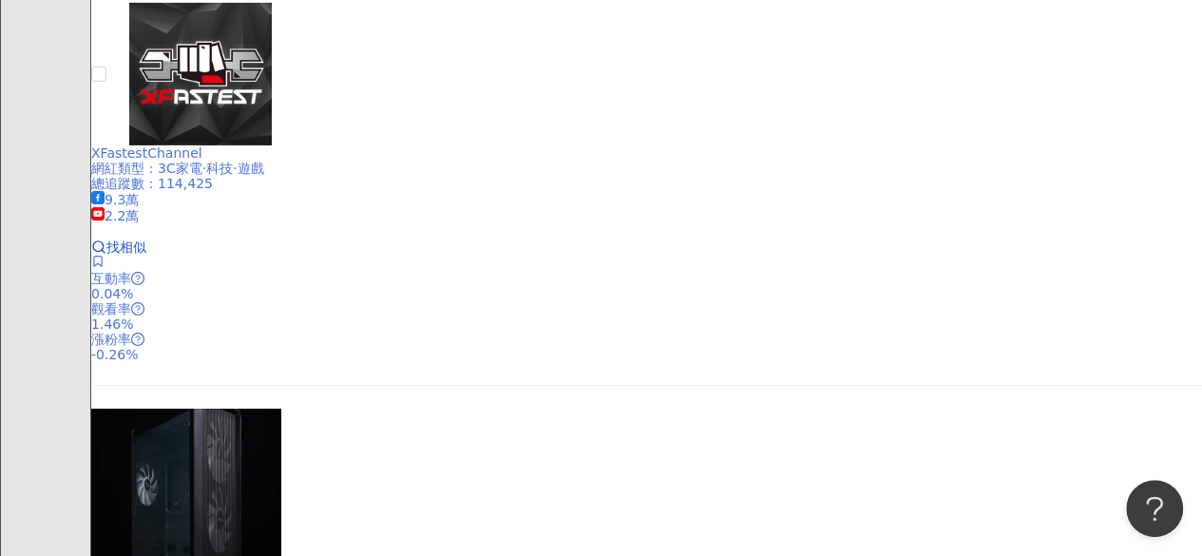
scroll to position [3304, 0]
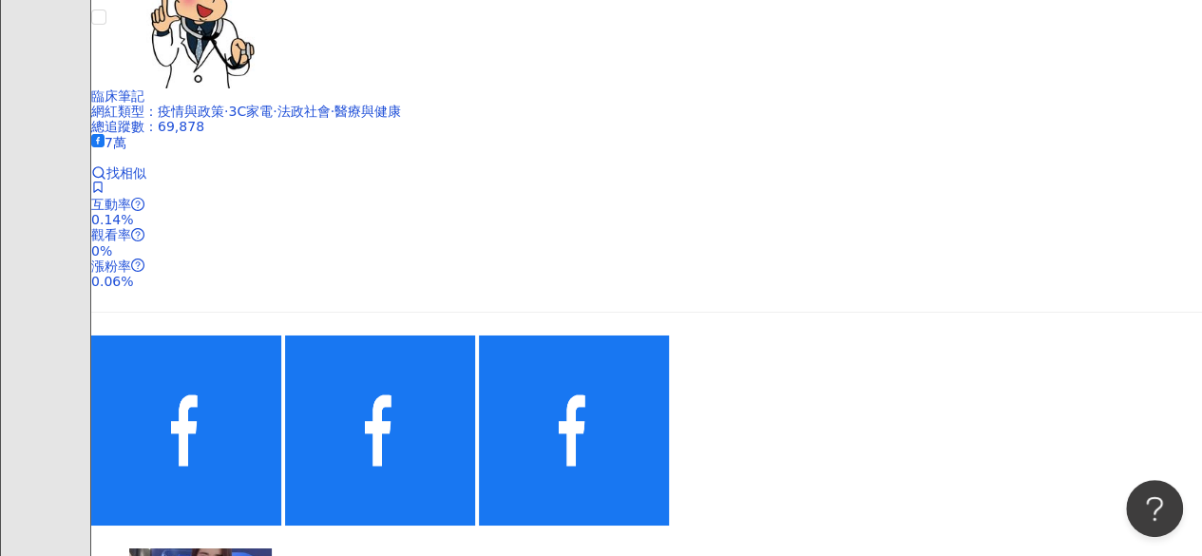
scroll to position [3471, 0]
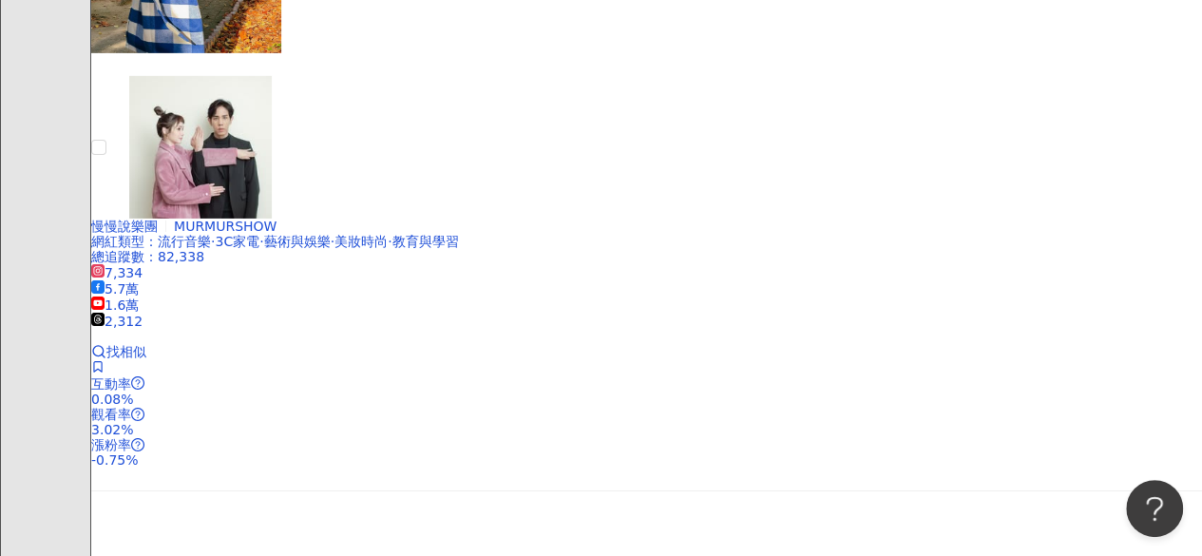
scroll to position [3273, 0]
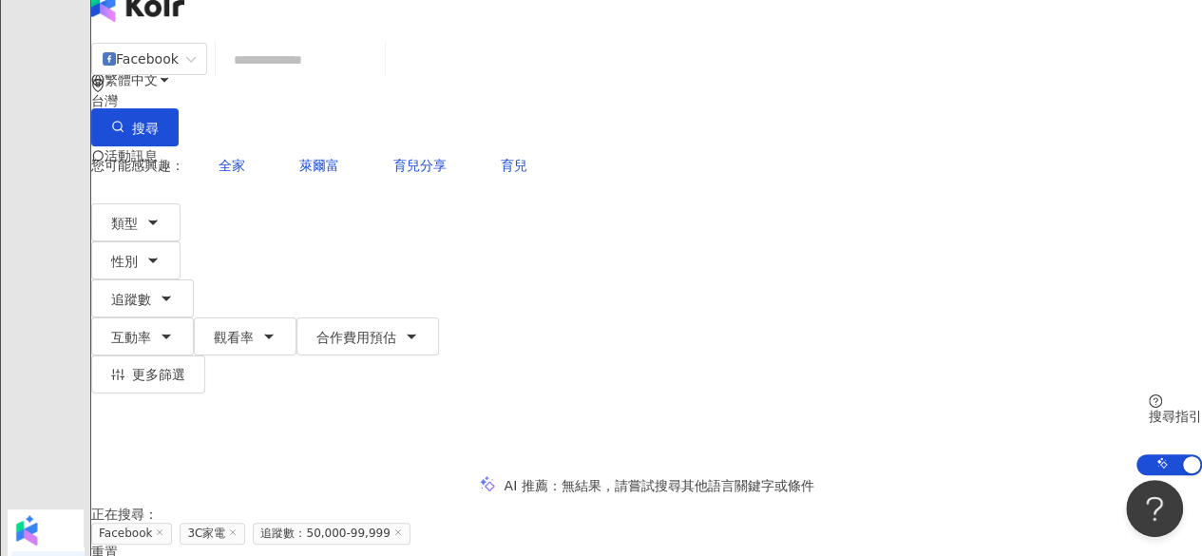
scroll to position [0, 0]
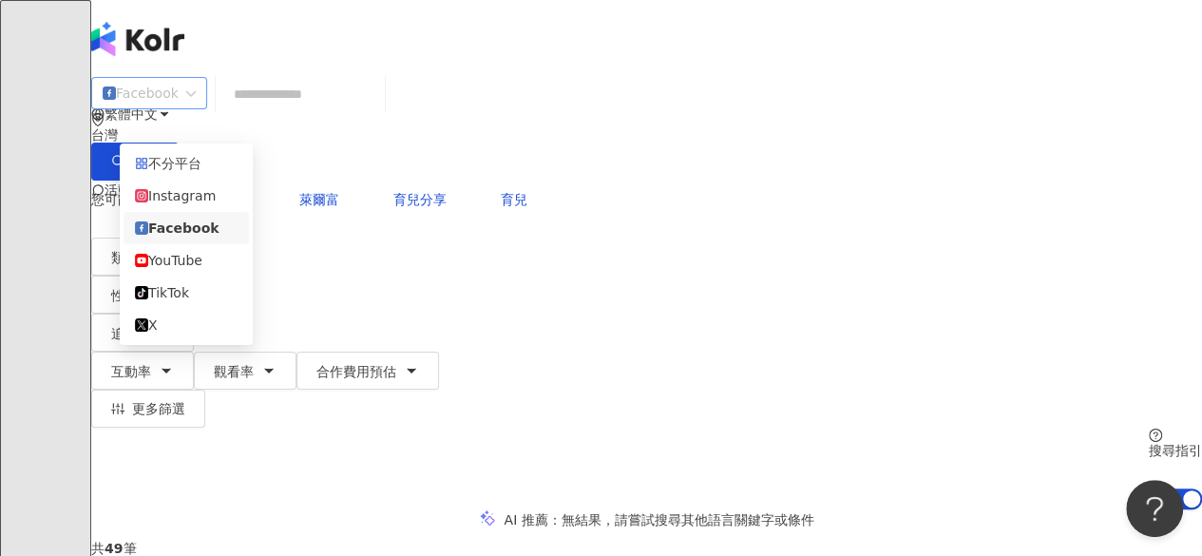
click at [179, 108] on div "Facebook" at bounding box center [141, 93] width 76 height 30
click at [203, 206] on div "Instagram" at bounding box center [186, 195] width 103 height 21
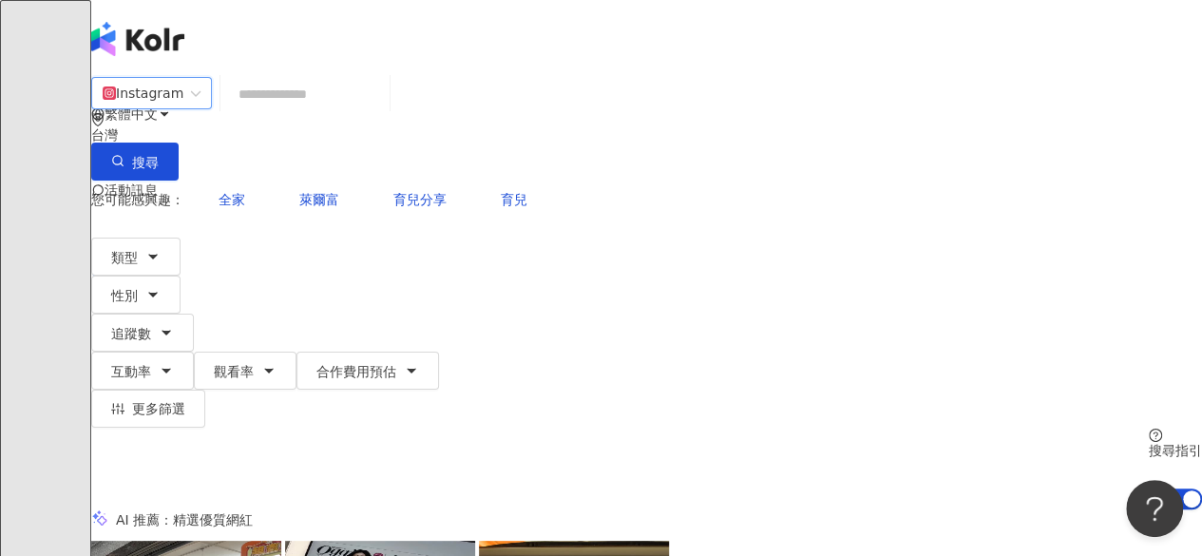
click at [382, 112] on input "search" at bounding box center [305, 94] width 154 height 36
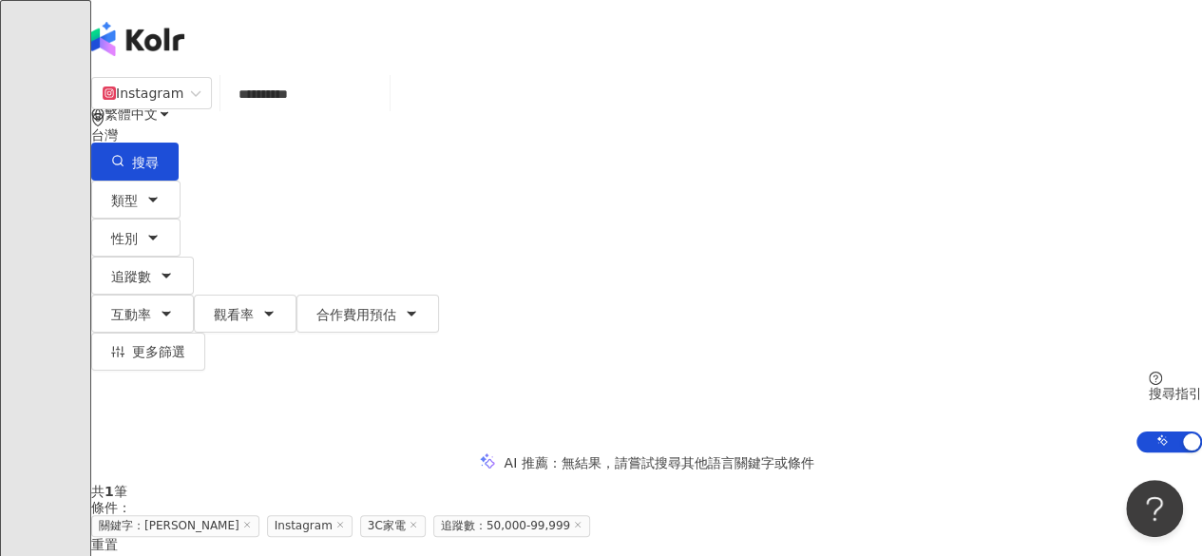
click at [382, 112] on input "**********" at bounding box center [305, 94] width 154 height 36
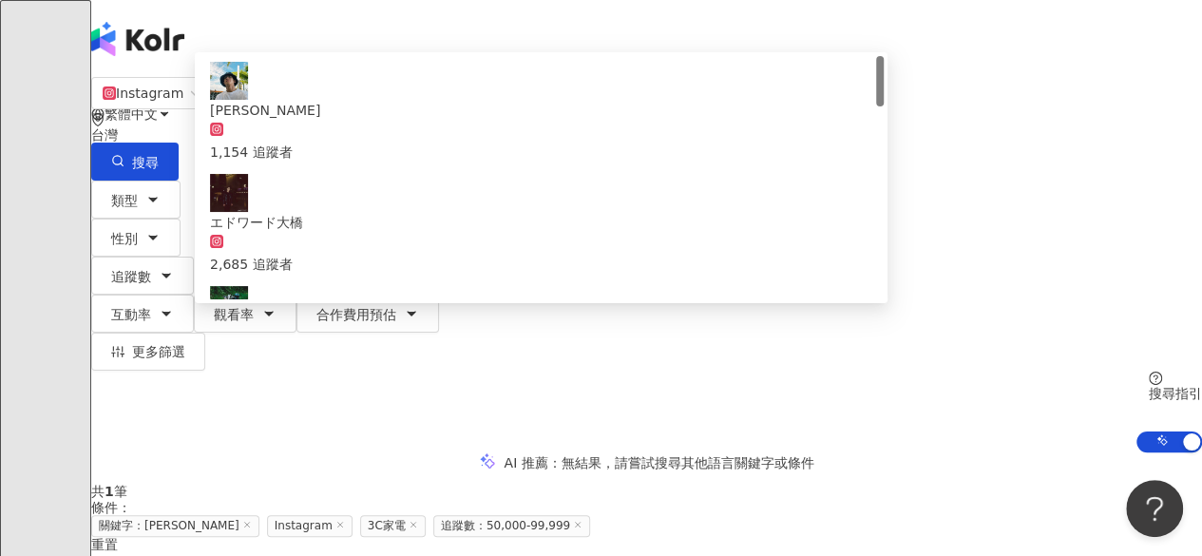
type input "**********"
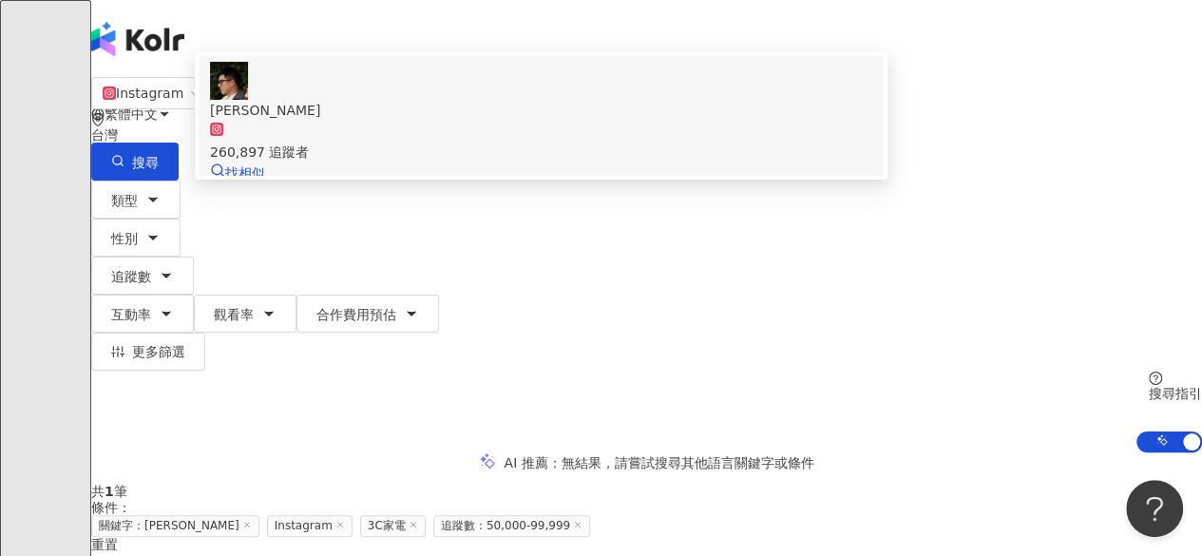
click at [467, 162] on div "260,897 追蹤者" at bounding box center [541, 142] width 662 height 42
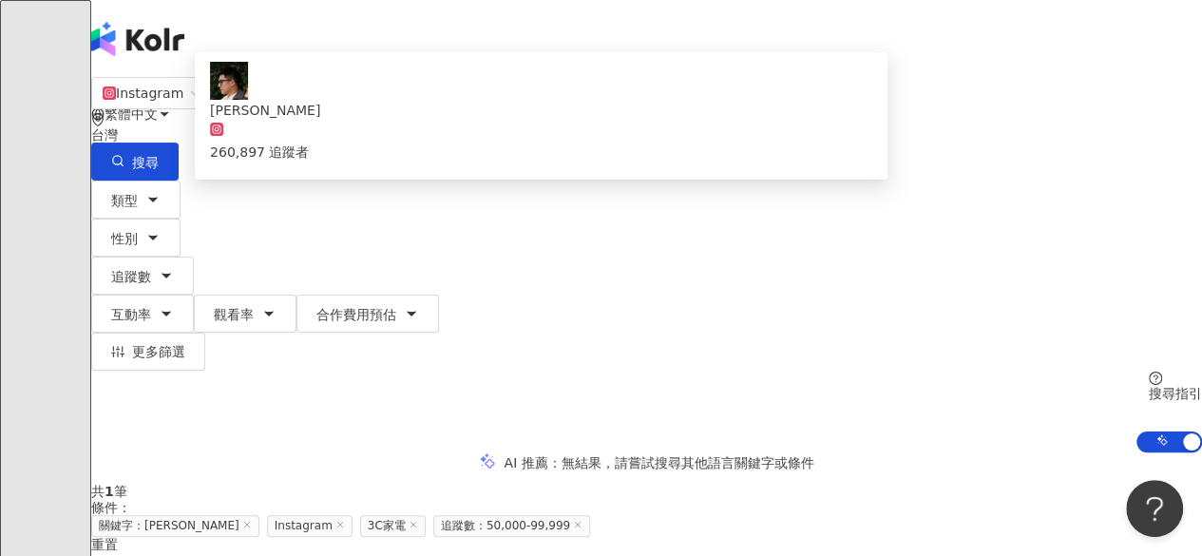
type input "*"
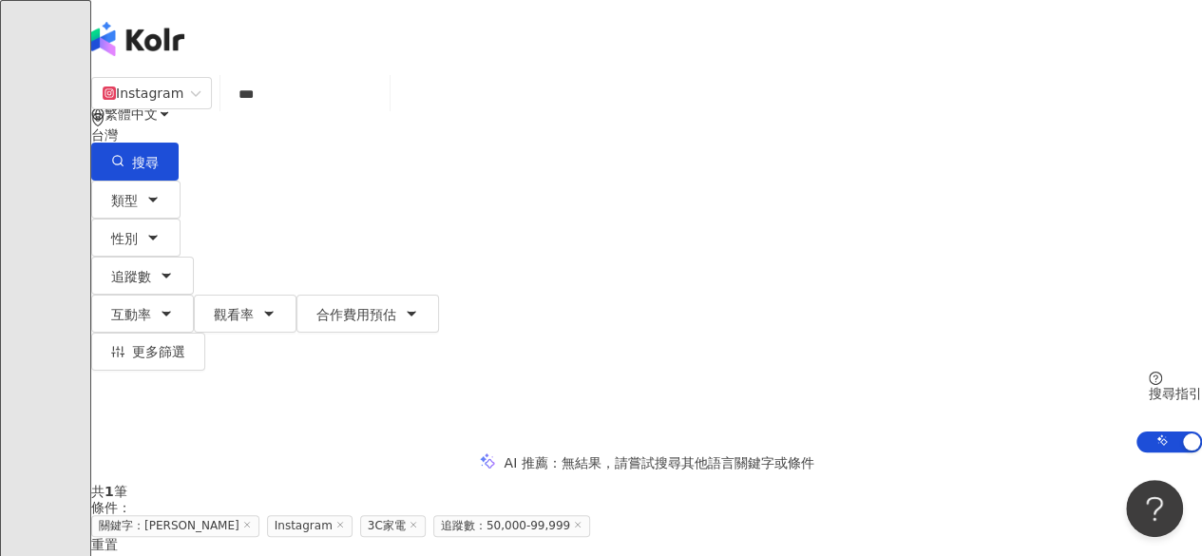
type input "**"
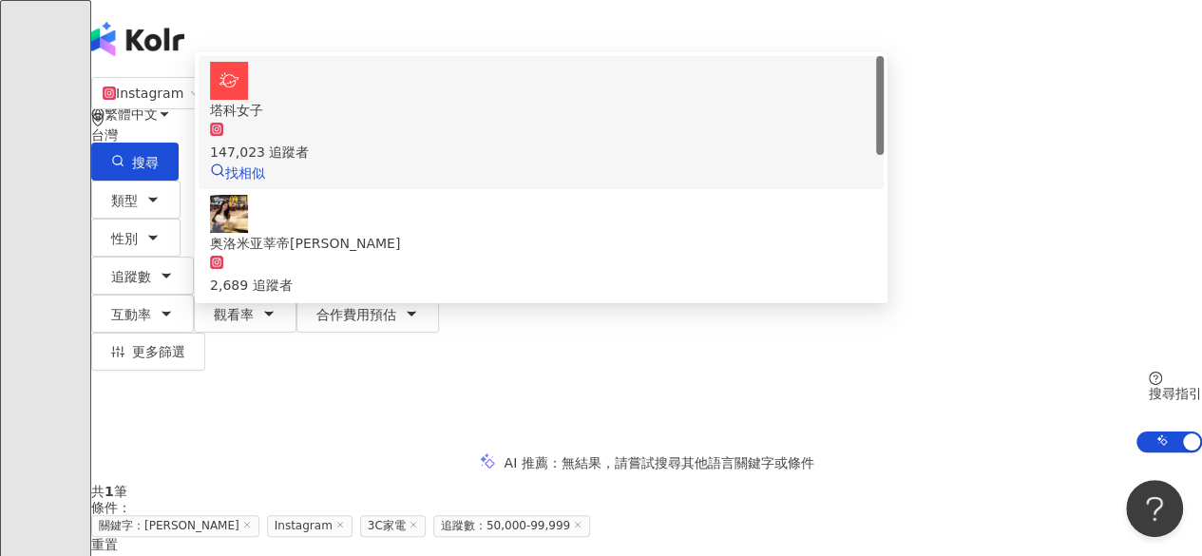
click at [477, 162] on div "147,023 追蹤者" at bounding box center [541, 142] width 662 height 42
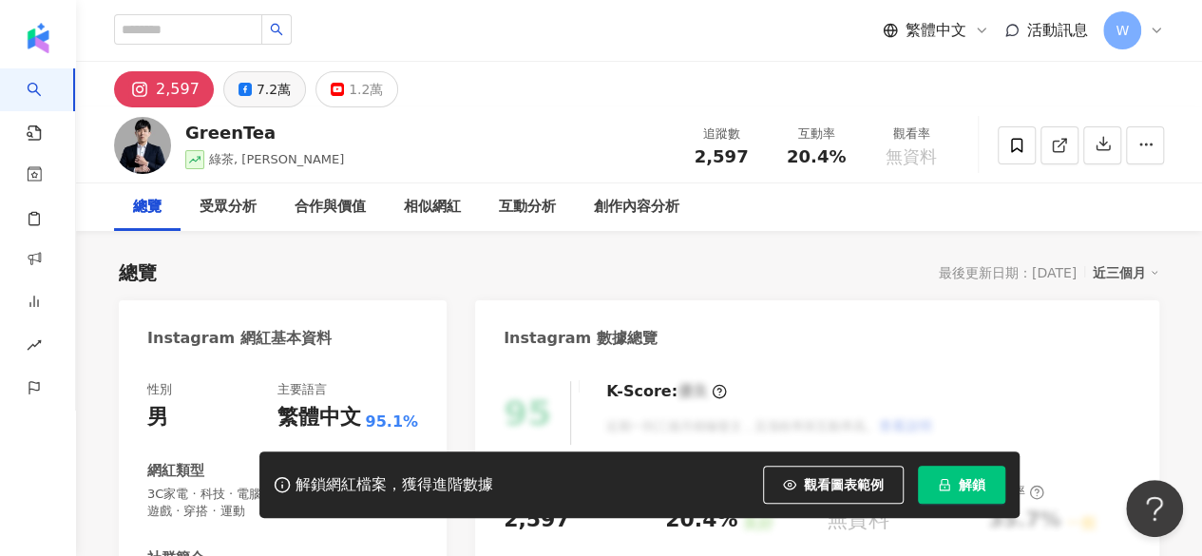
click at [272, 89] on div "7.2萬" at bounding box center [273, 89] width 34 height 27
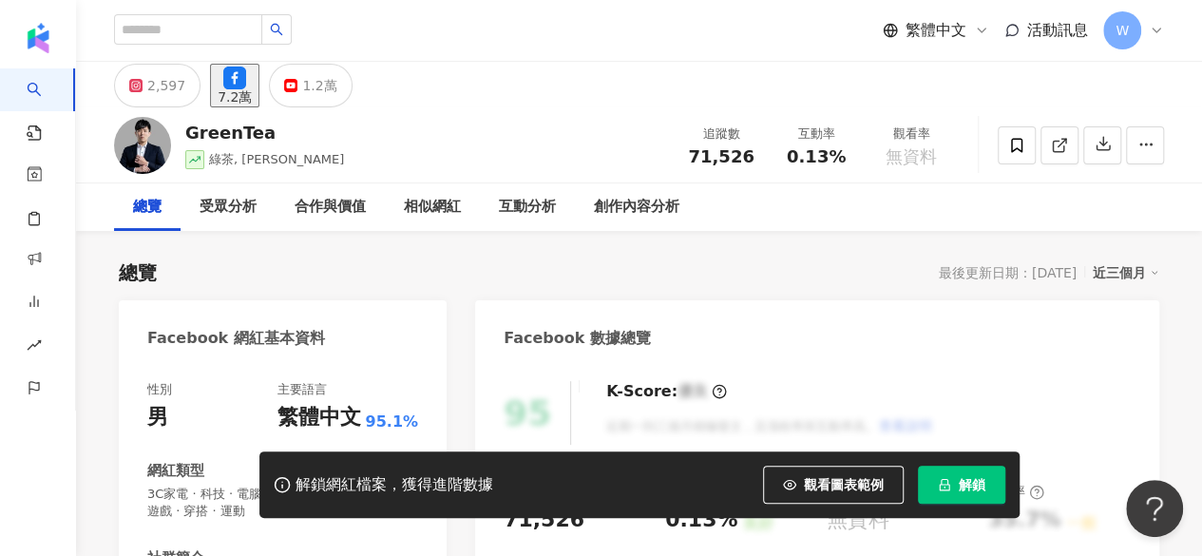
scroll to position [234, 0]
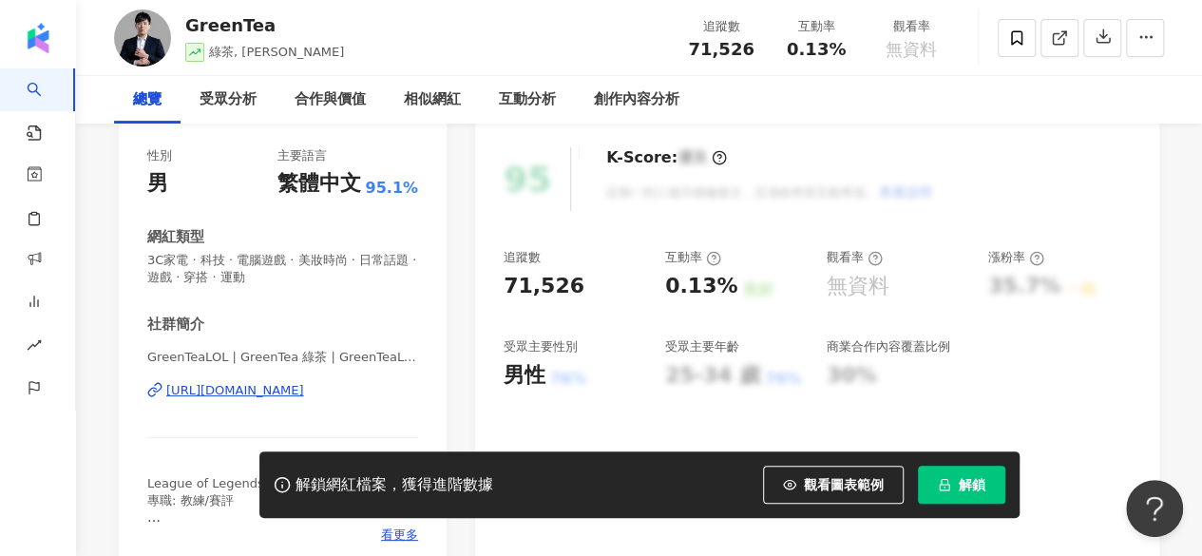
click at [304, 382] on div "https://www.facebook.com/461968977185230" at bounding box center [235, 390] width 138 height 17
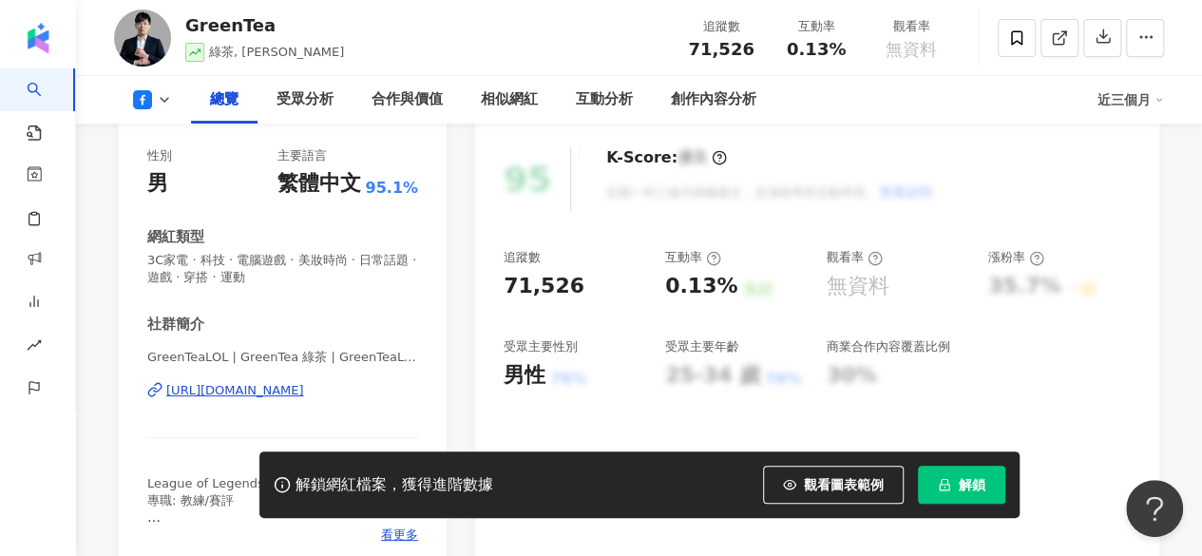
scroll to position [372, 0]
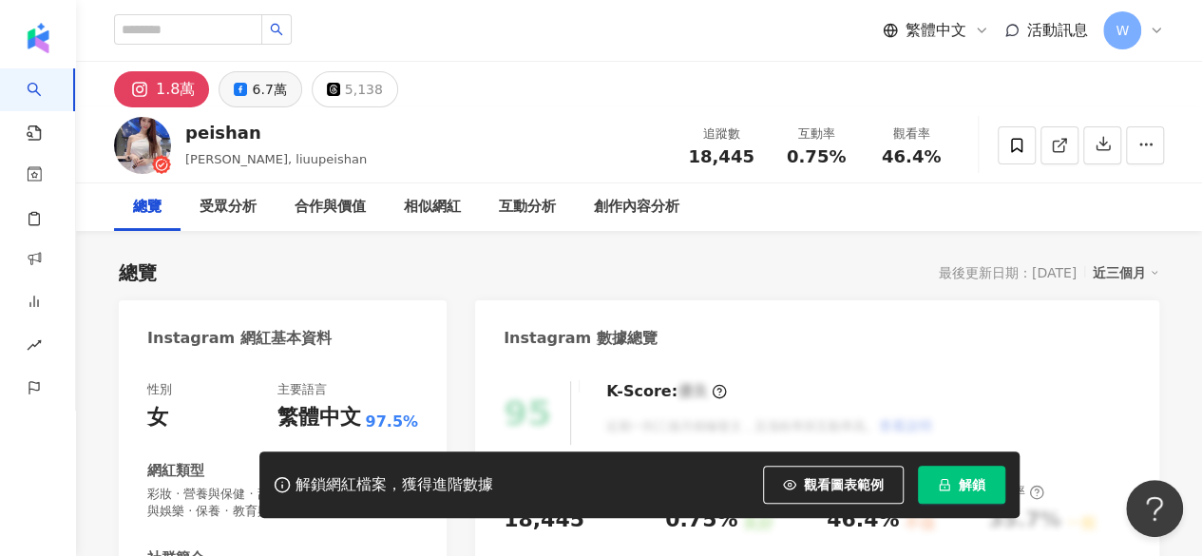
click at [253, 94] on div "6.7萬" at bounding box center [269, 89] width 34 height 27
click at [256, 84] on div "6.7萬" at bounding box center [269, 89] width 34 height 27
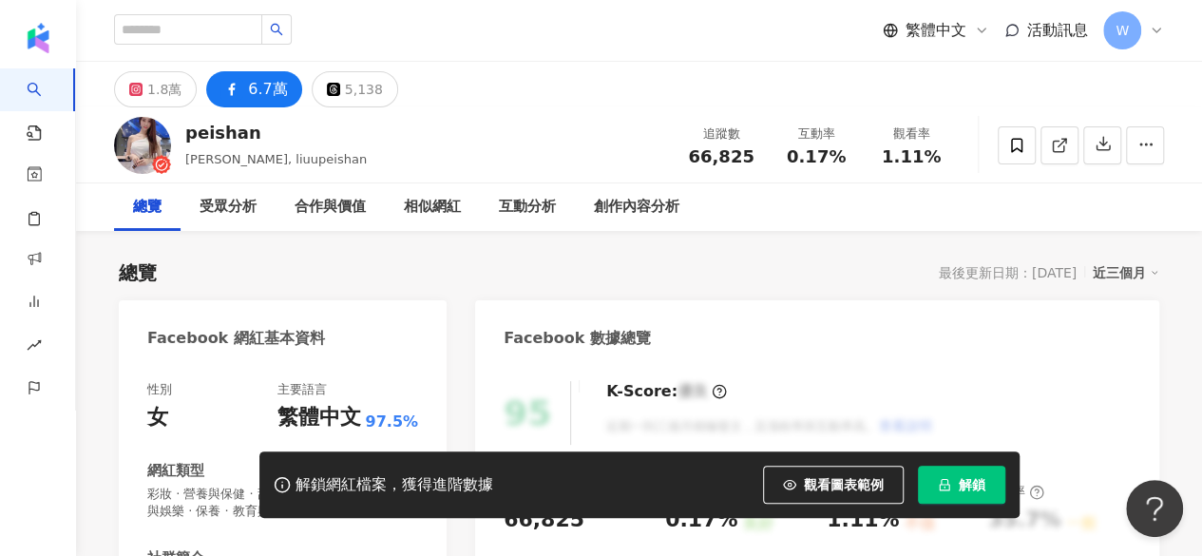
click at [218, 454] on div "解鎖網紅檔案，獲得進階數據 觀看圖表範例 解鎖" at bounding box center [601, 484] width 1202 height 66
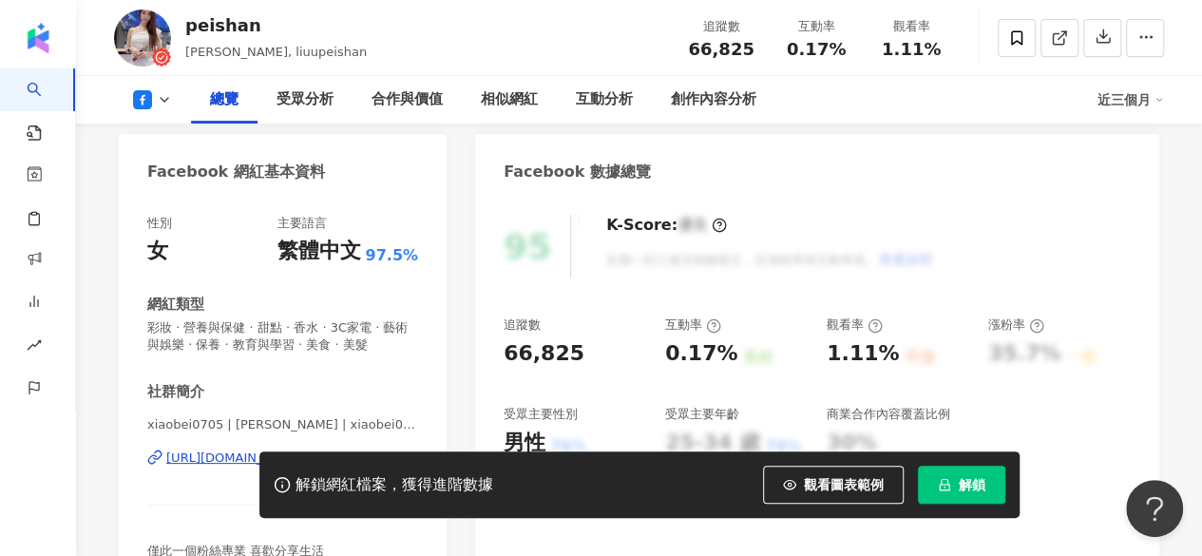
click at [220, 459] on div "解鎖網紅檔案，獲得進階數據 觀看圖表範例 解鎖" at bounding box center [601, 484] width 1202 height 66
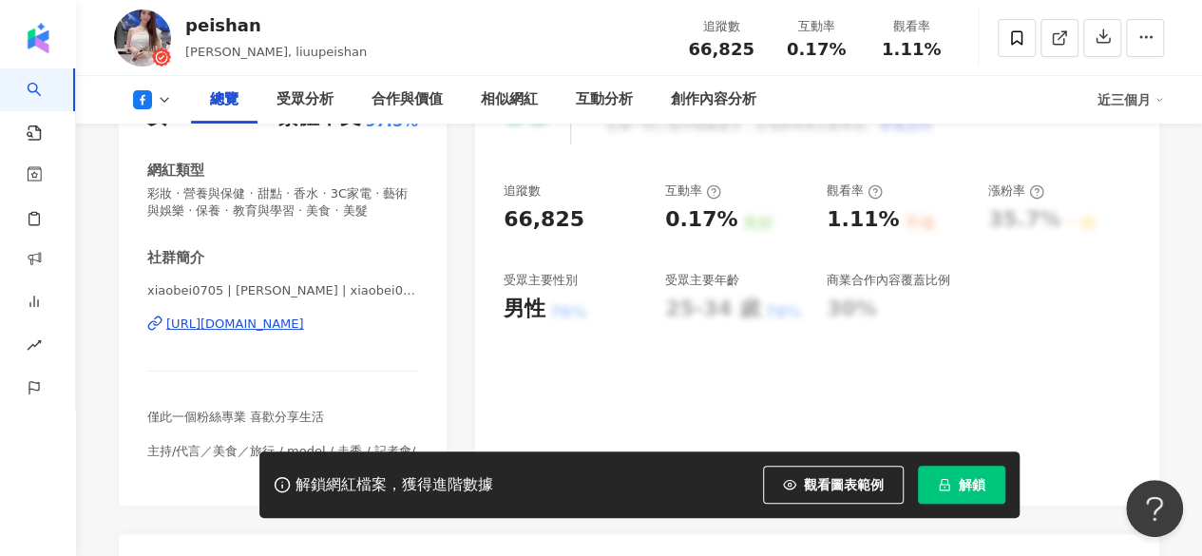
click at [400, 460] on span "看更多" at bounding box center [399, 468] width 37 height 17
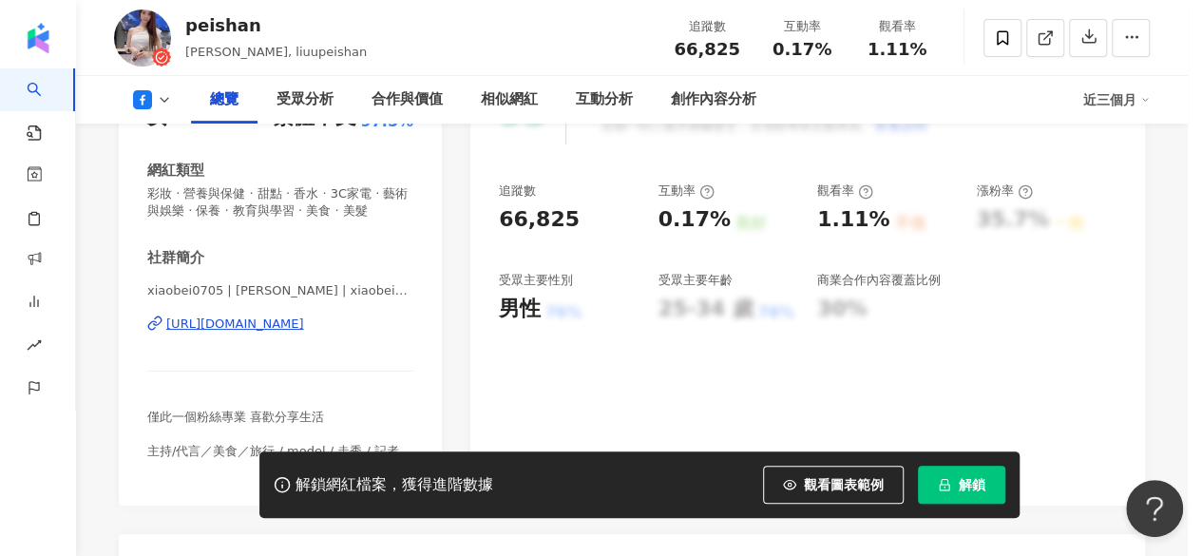
scroll to position [403, 0]
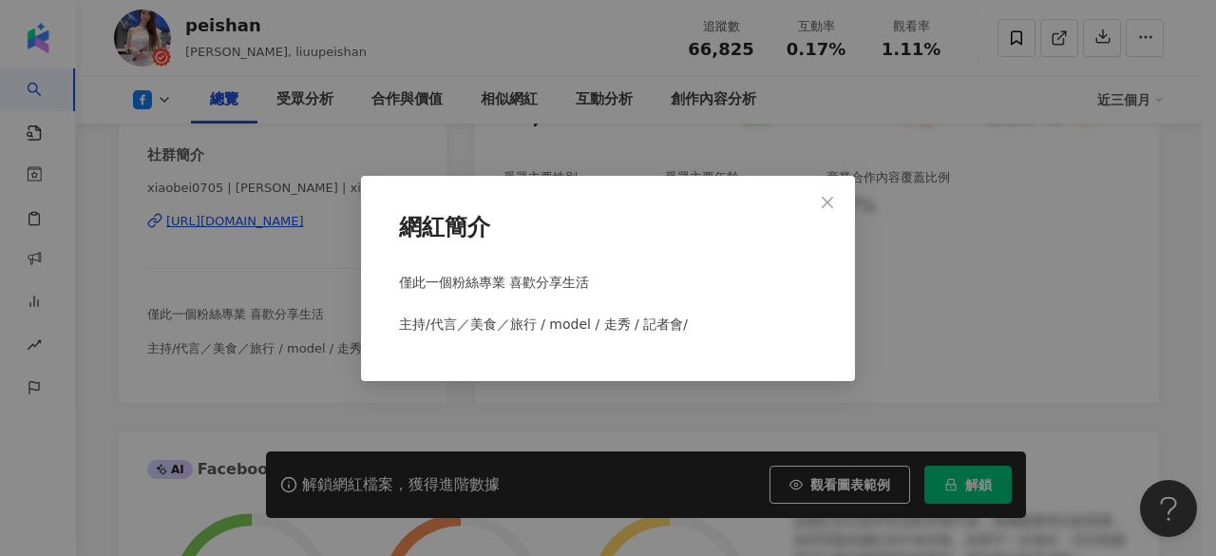
click at [327, 250] on div "網紅簡介 僅此一個粉絲專業 喜歡分享生活 主持/代言／美食／旅行 / model / 走秀 / 記者會/" at bounding box center [608, 278] width 1216 height 556
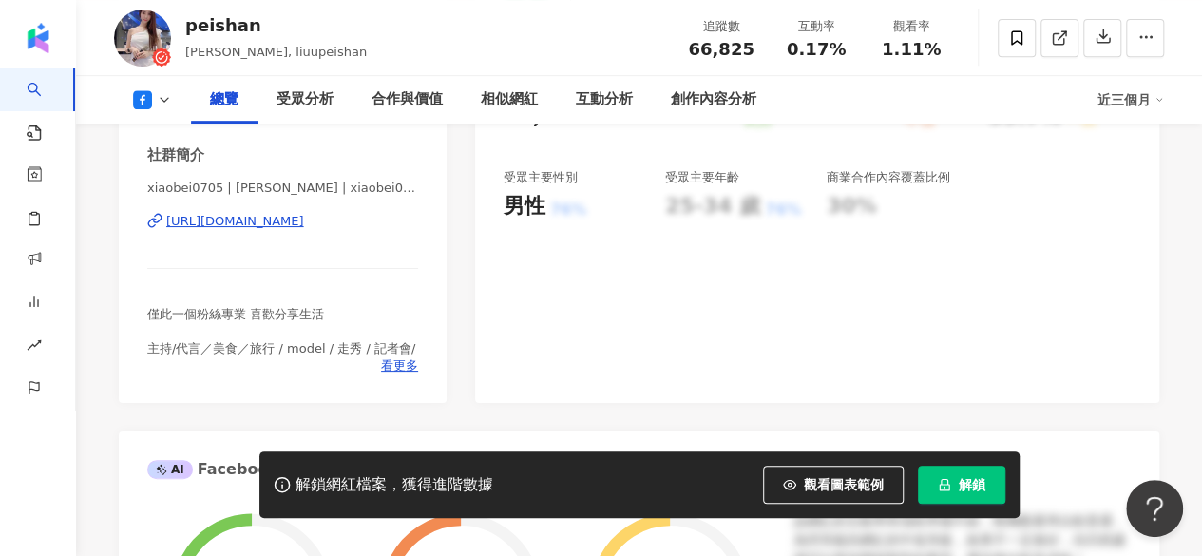
click at [294, 223] on div "https://www.facebook.com/456114554532960" at bounding box center [235, 221] width 138 height 17
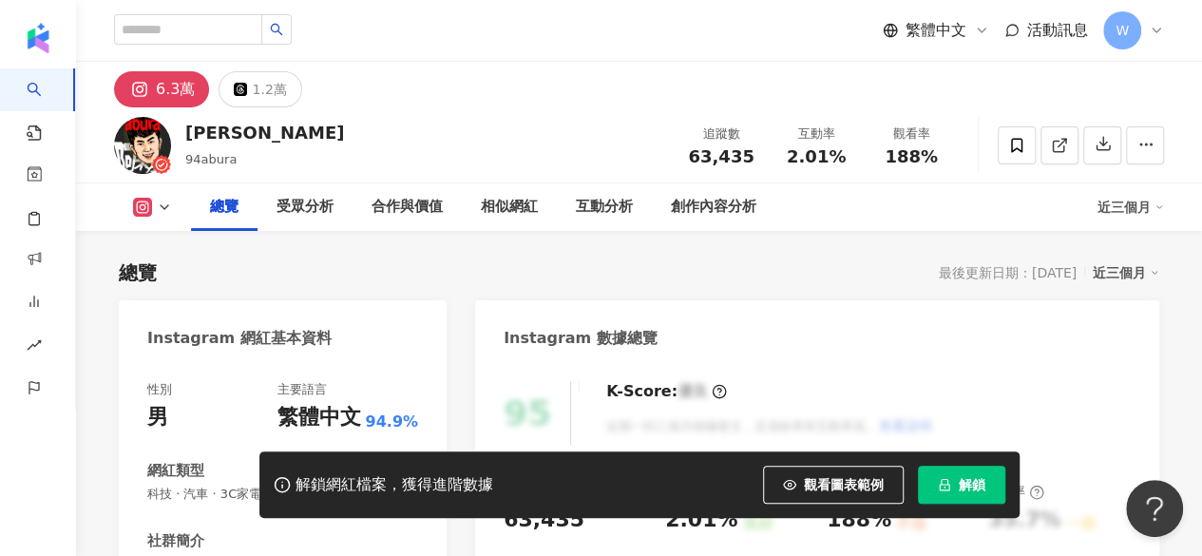
scroll to position [261, 0]
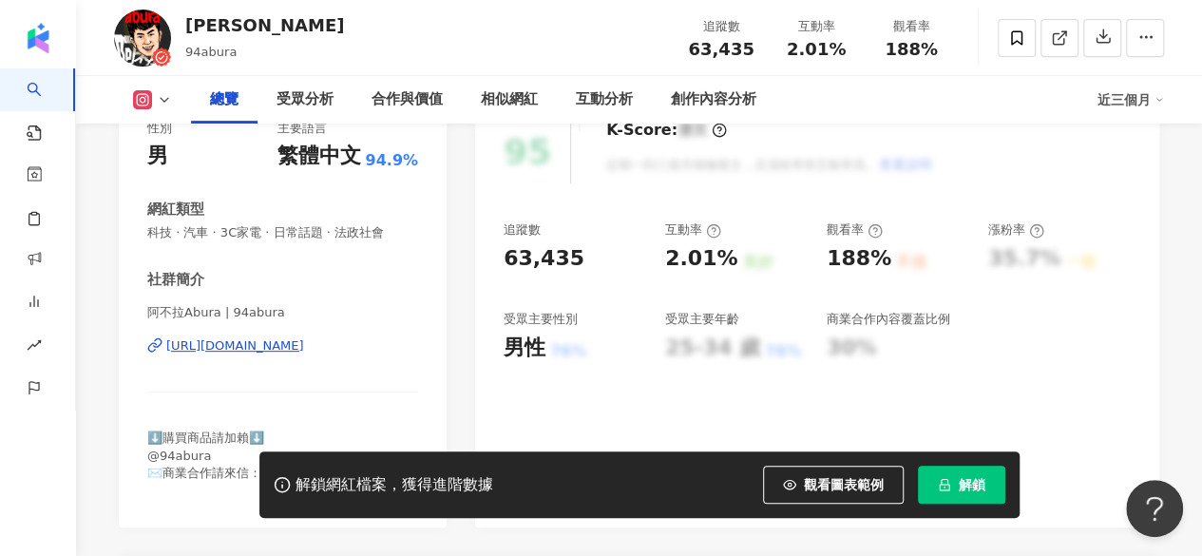
click at [304, 346] on div "https://www.instagram.com/94abura/" at bounding box center [235, 345] width 138 height 17
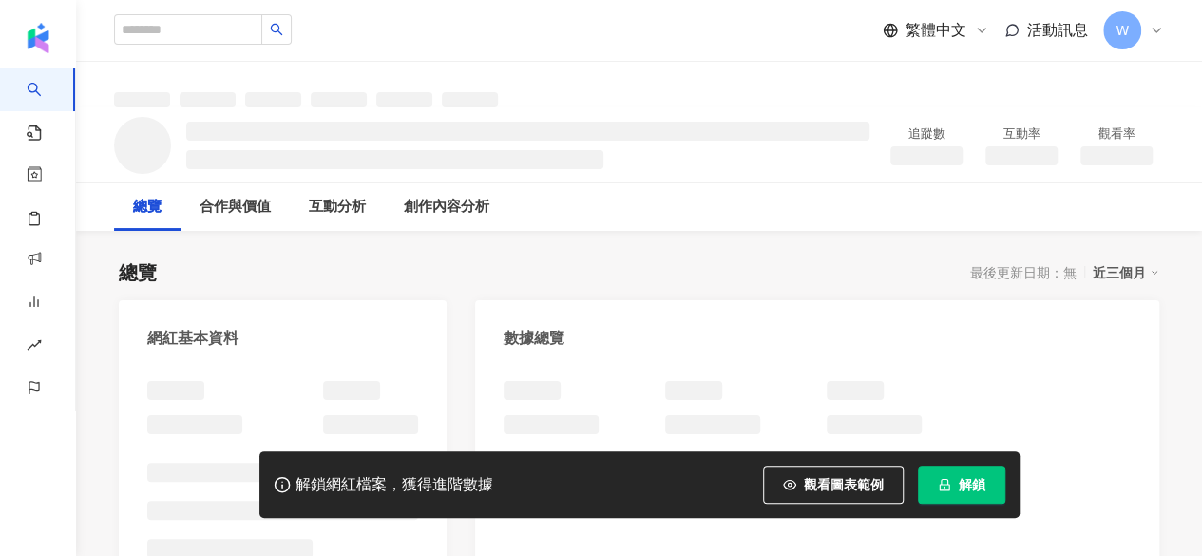
scroll to position [264, 0]
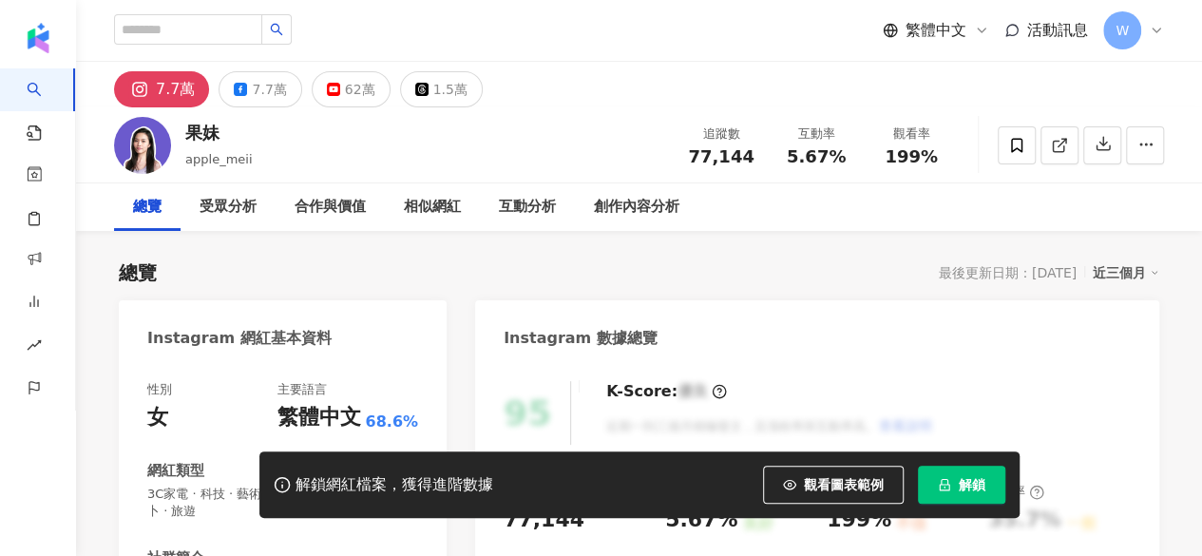
click at [266, 96] on div "7.7萬" at bounding box center [269, 89] width 34 height 27
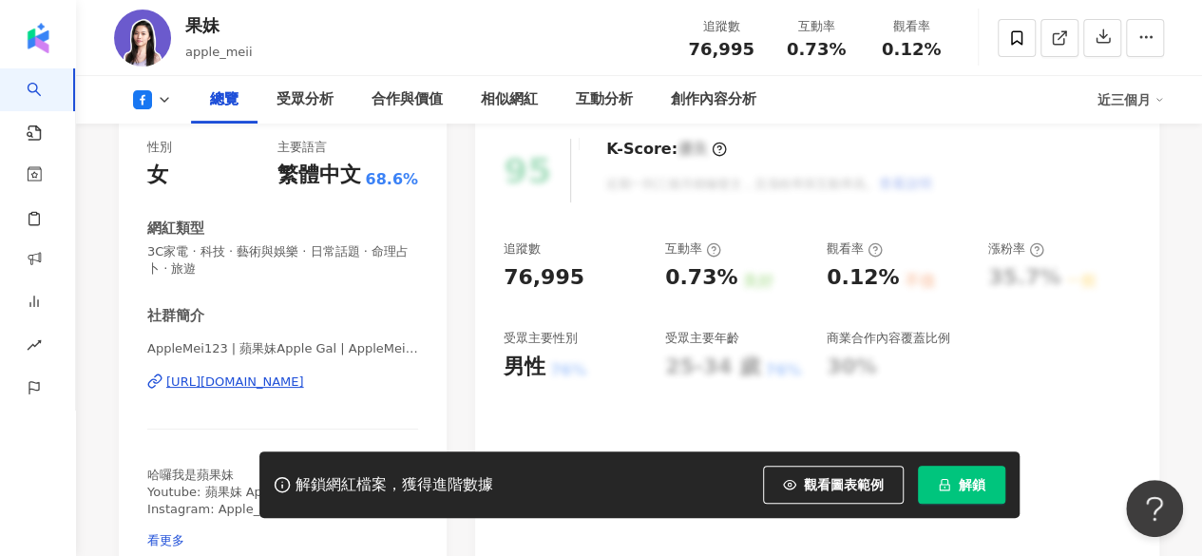
click at [243, 385] on div "[URL][DOMAIN_NAME]" at bounding box center [235, 381] width 138 height 17
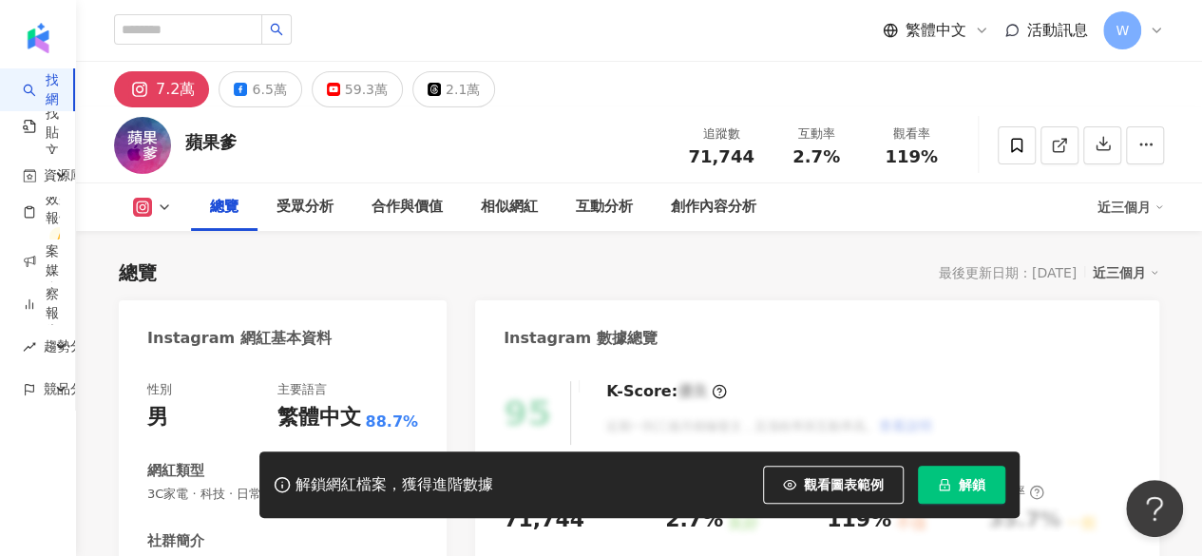
scroll to position [226, 0]
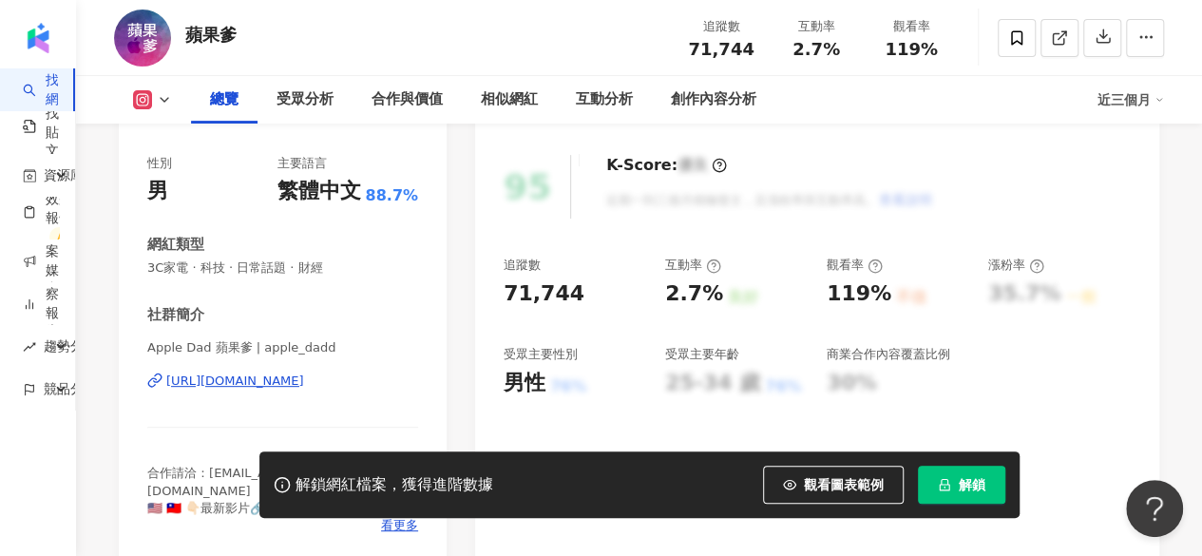
click at [291, 388] on div "[URL][DOMAIN_NAME]" at bounding box center [235, 380] width 138 height 17
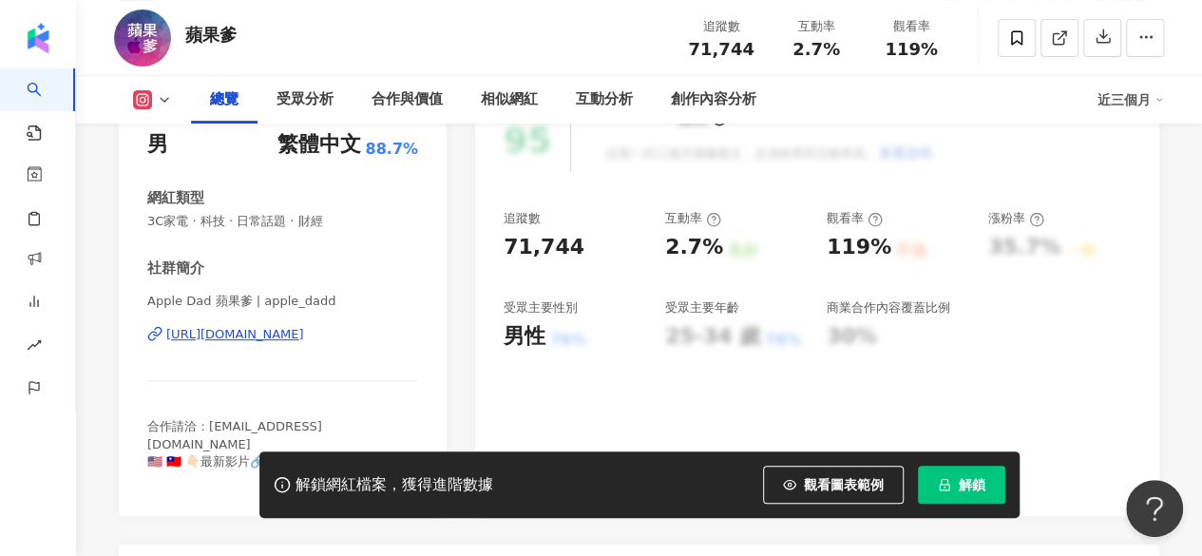
scroll to position [272, 0]
click at [304, 343] on div "[URL][DOMAIN_NAME]" at bounding box center [235, 335] width 138 height 17
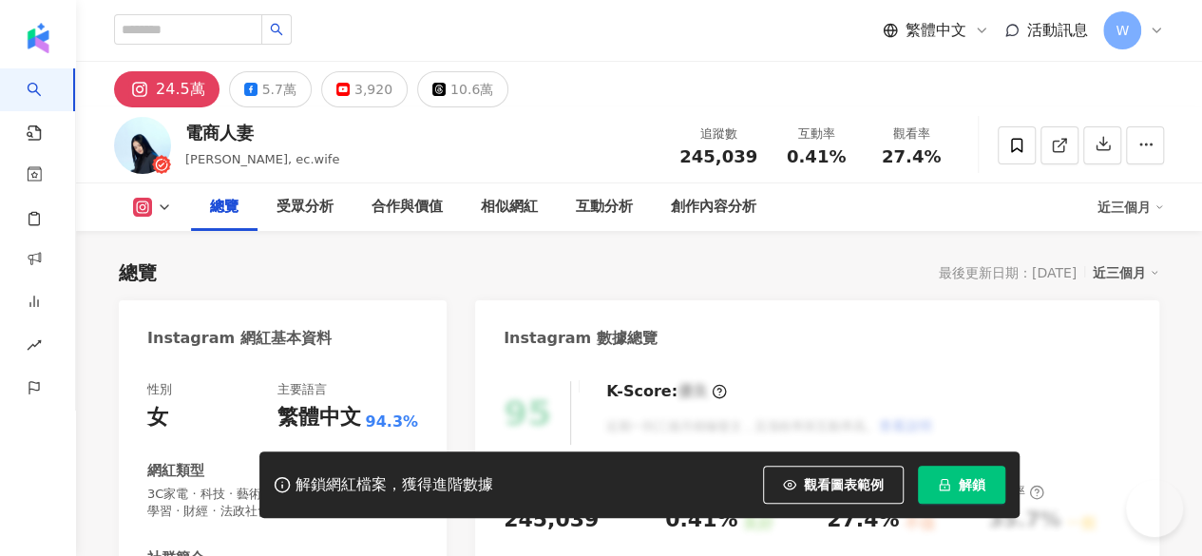
scroll to position [218, 0]
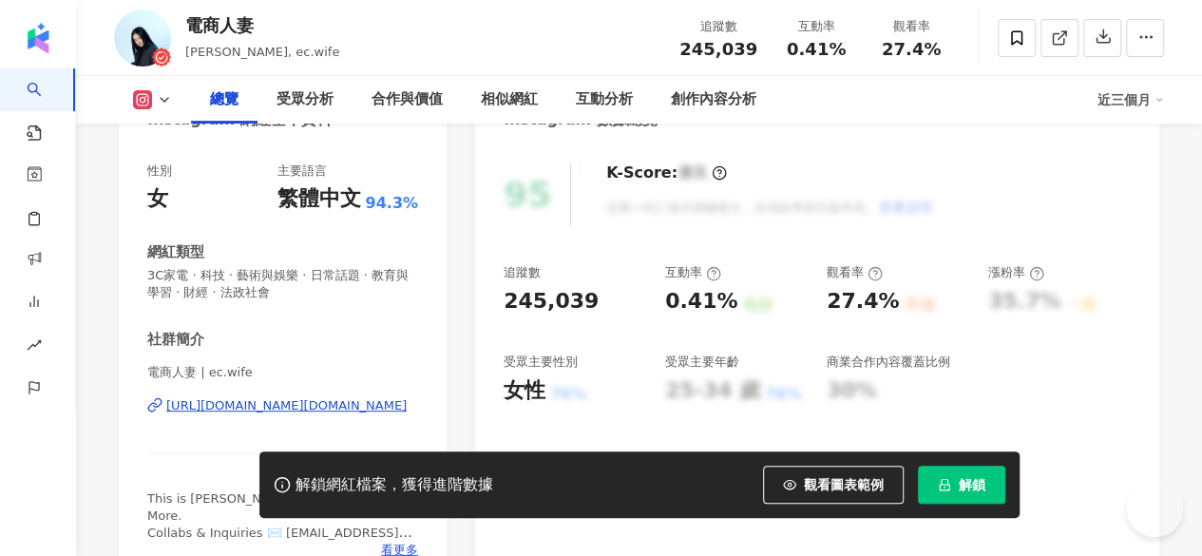
click at [355, 405] on div "https://www.instagram.com/ec.wife/" at bounding box center [286, 405] width 240 height 17
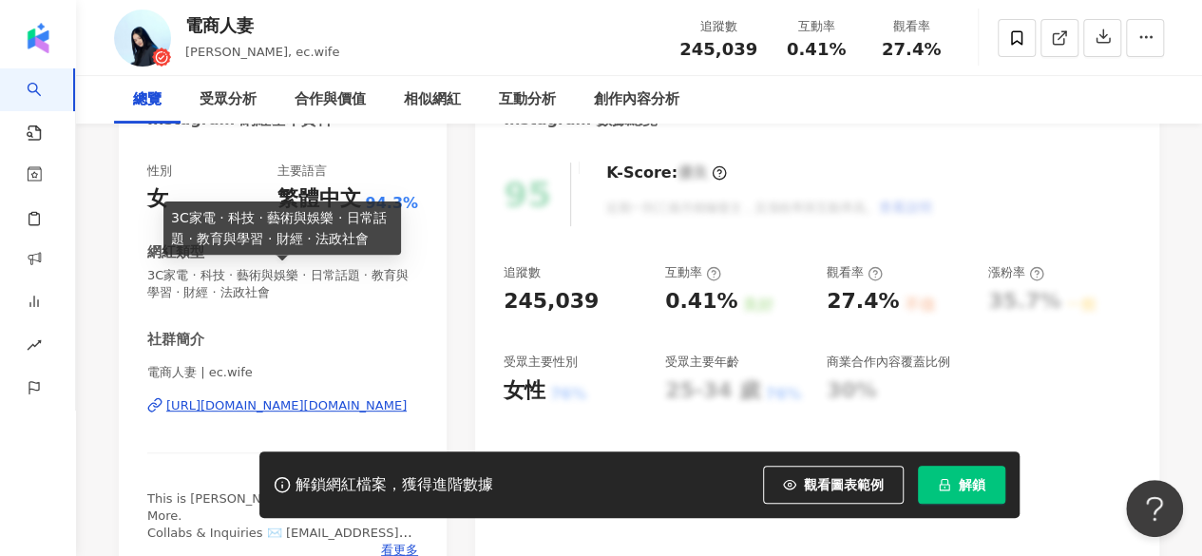
scroll to position [0, 0]
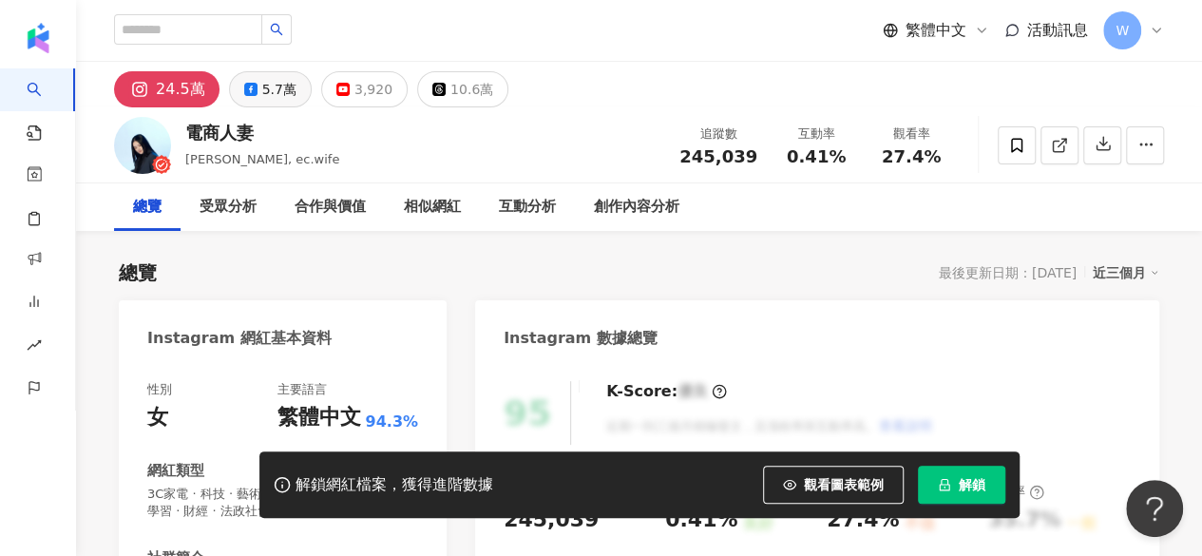
click at [254, 90] on button "5.7萬" at bounding box center [270, 89] width 83 height 36
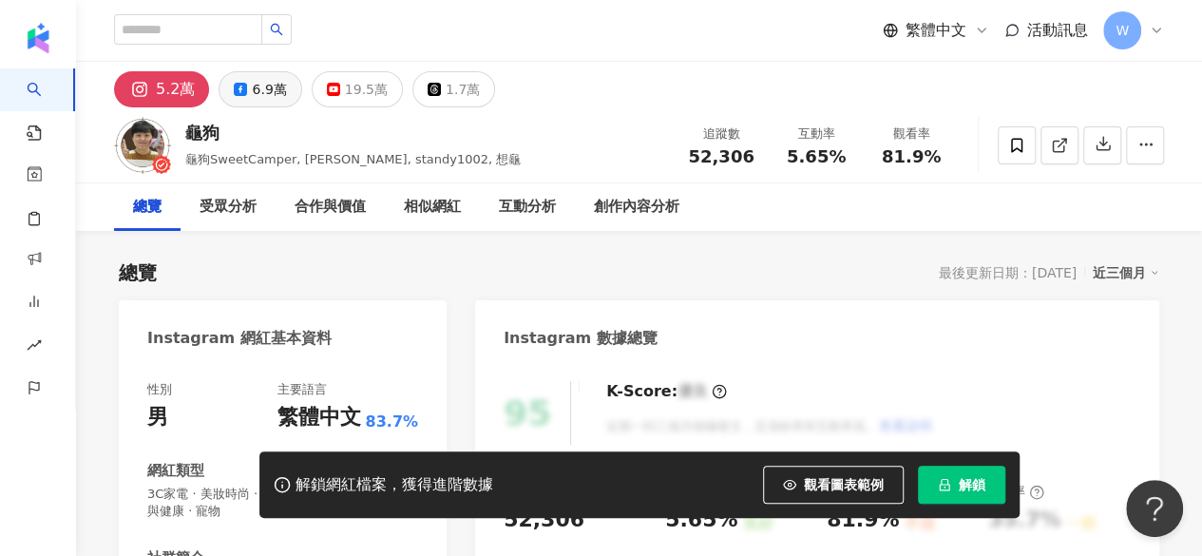
click at [239, 105] on button "6.9萬" at bounding box center [259, 89] width 83 height 36
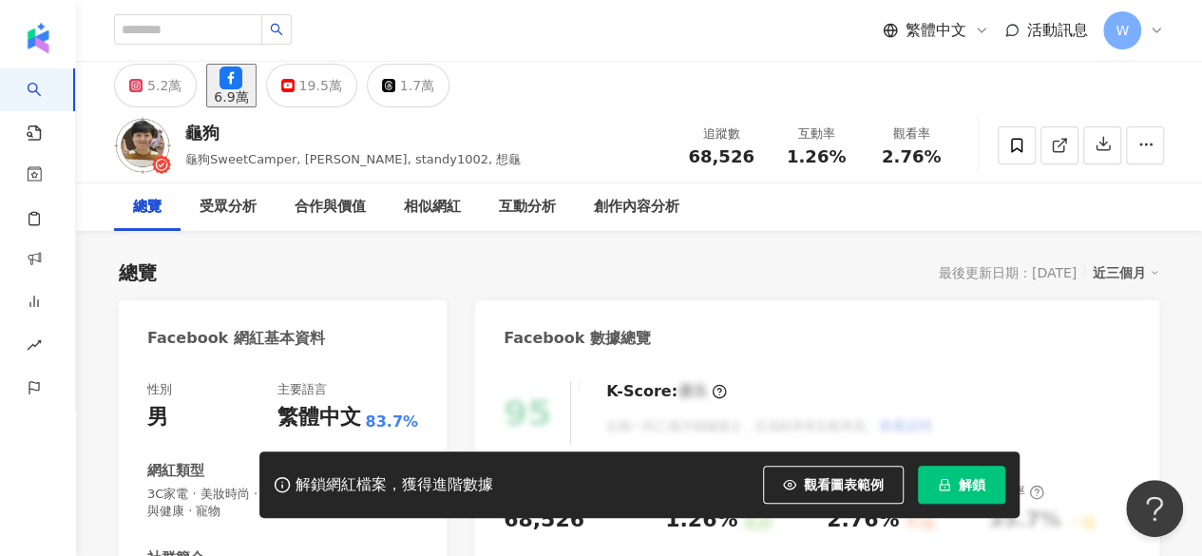
click at [248, 90] on div "6.9萬" at bounding box center [231, 96] width 34 height 15
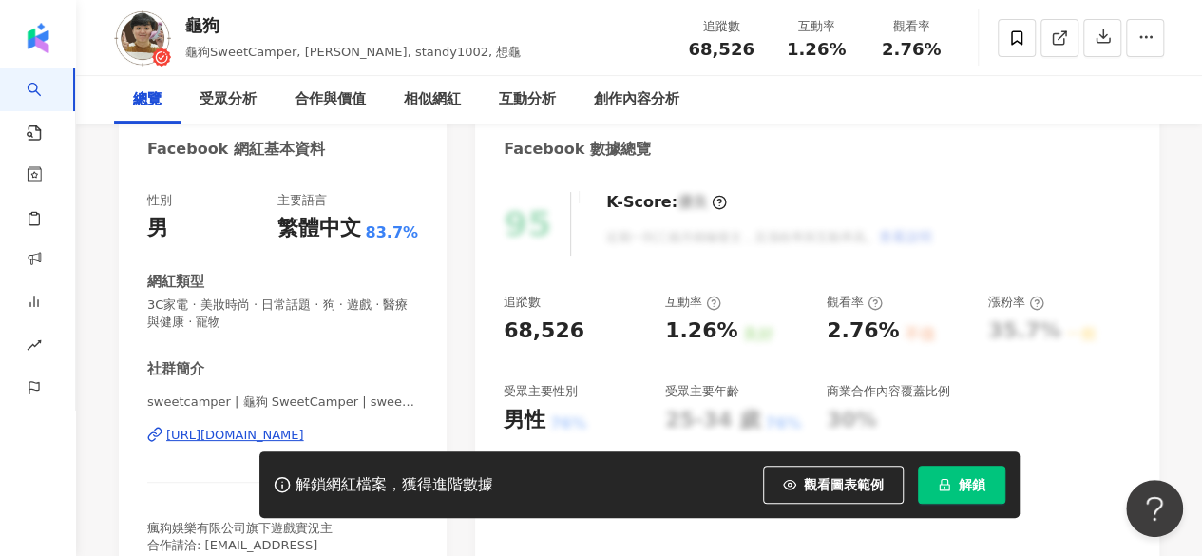
scroll to position [213, 0]
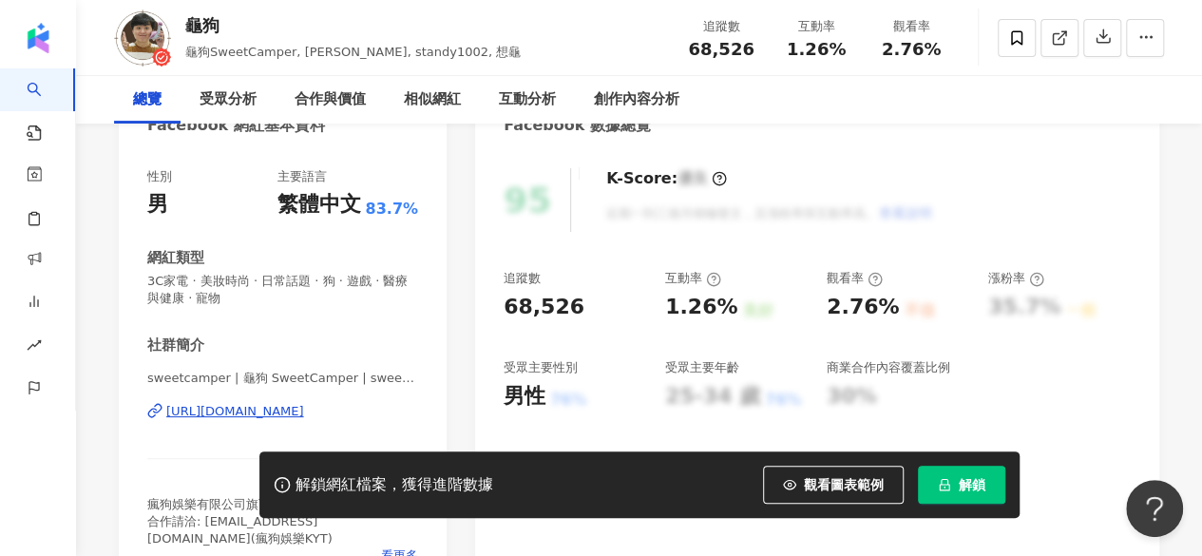
click at [303, 416] on div "[URL][DOMAIN_NAME]" at bounding box center [235, 411] width 138 height 17
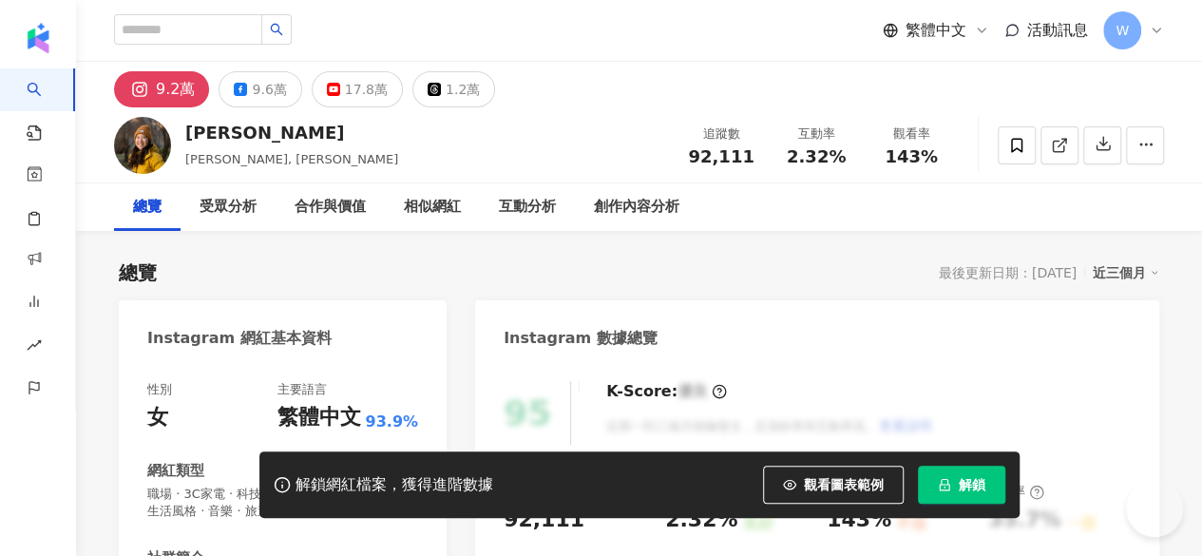
scroll to position [293, 0]
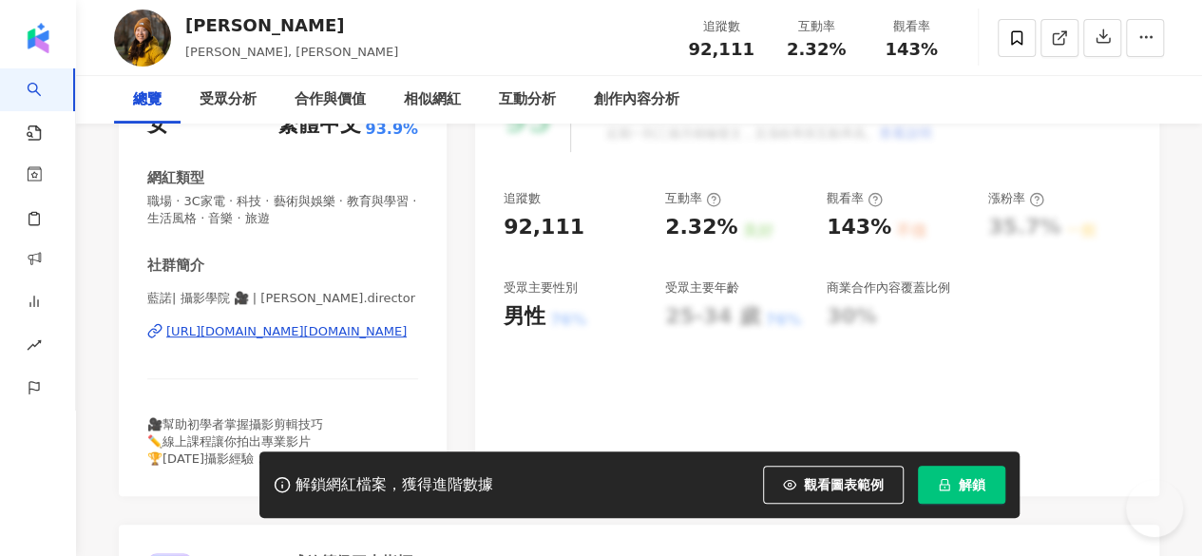
click at [384, 335] on div "https://www.instagram.com/eleanor.director/" at bounding box center [286, 331] width 240 height 17
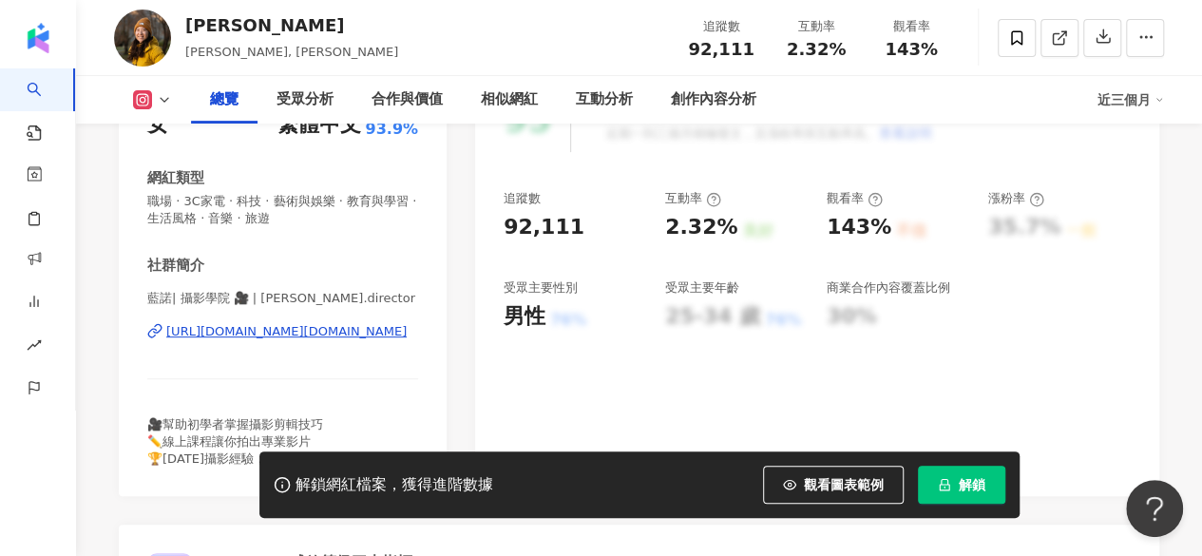
scroll to position [0, 0]
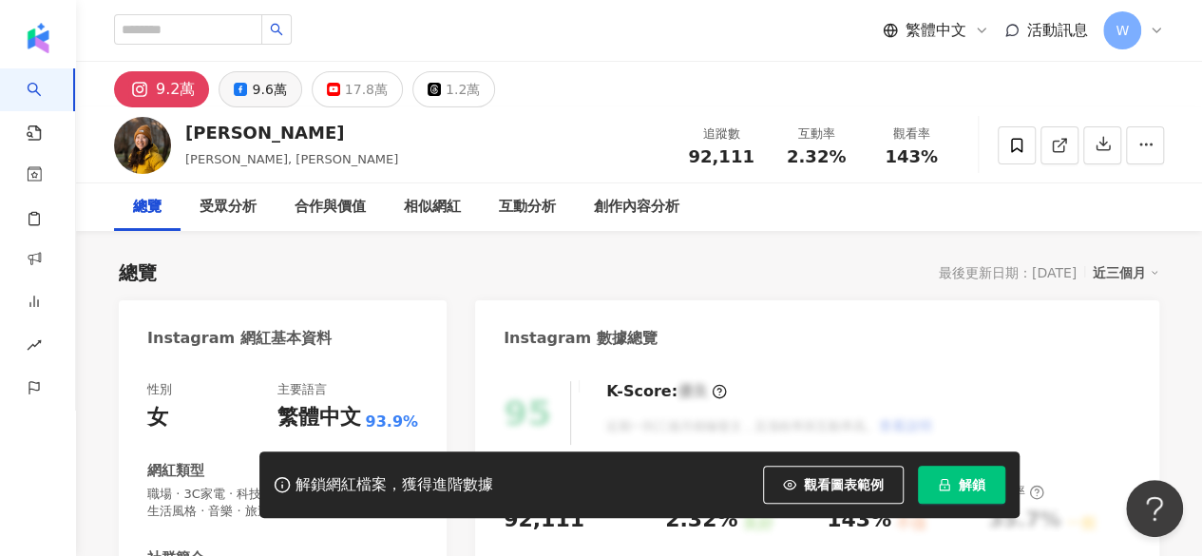
click at [265, 90] on div "9.6萬" at bounding box center [269, 89] width 34 height 27
click at [268, 99] on div "9.6萬" at bounding box center [269, 89] width 34 height 27
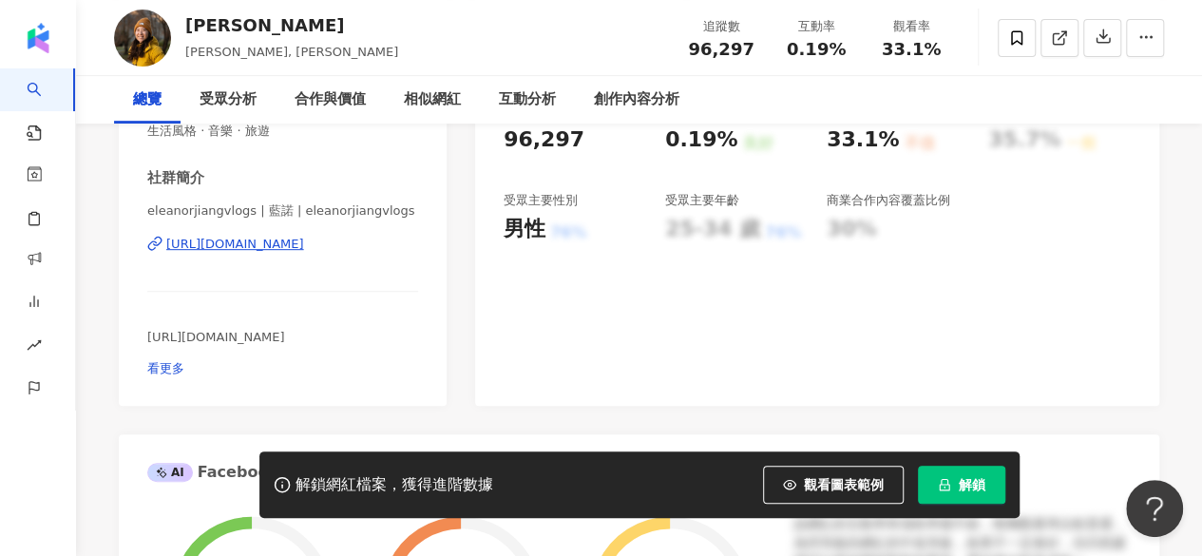
click at [300, 242] on div "https://www.facebook.com/171470506680267" at bounding box center [235, 244] width 138 height 17
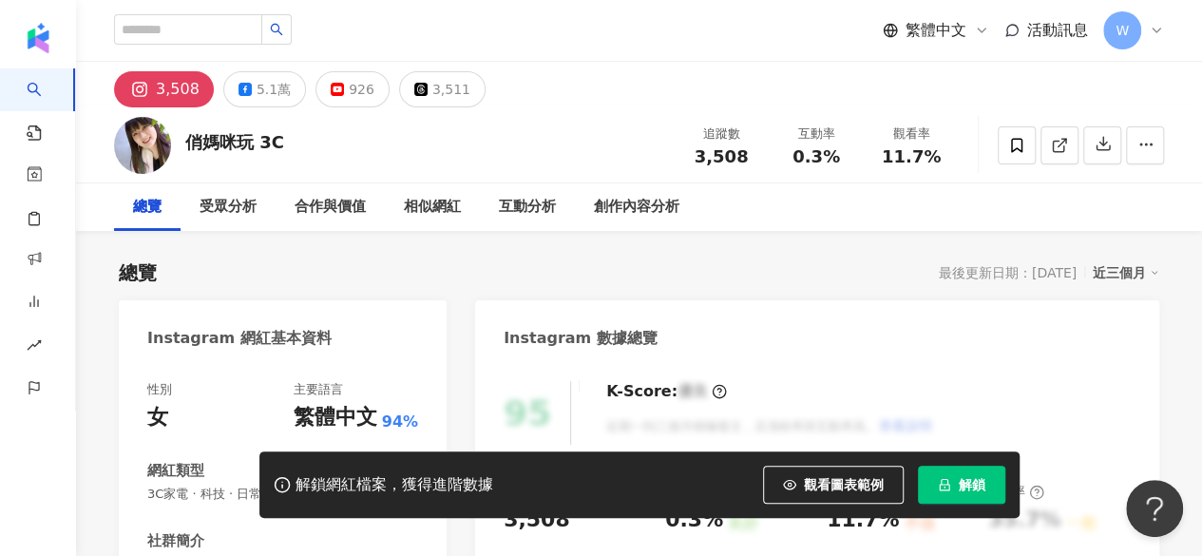
click at [271, 89] on div "5.1萬" at bounding box center [273, 89] width 34 height 27
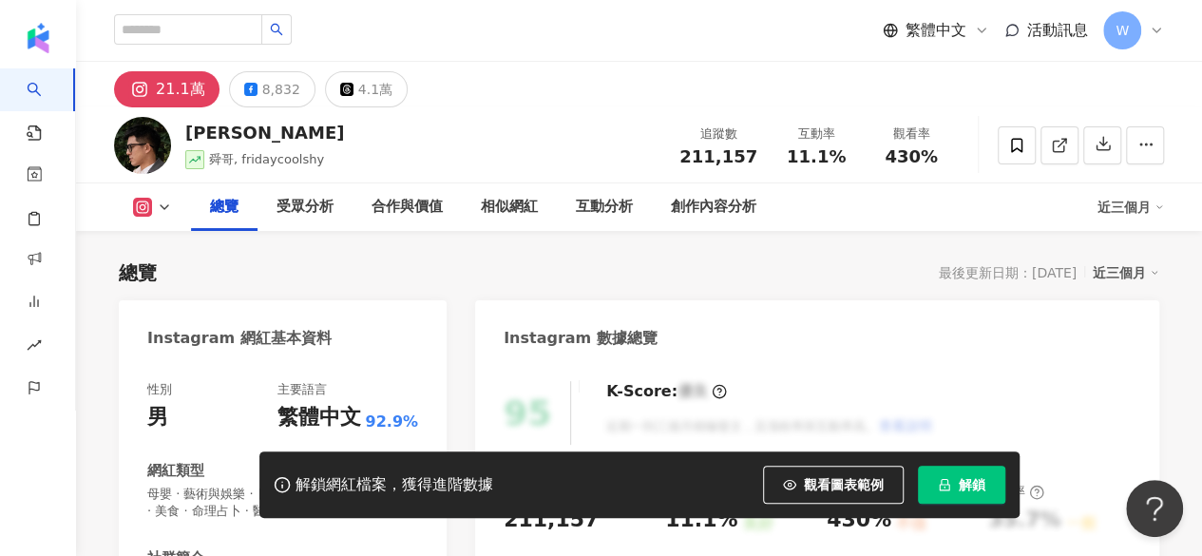
scroll to position [307, 0]
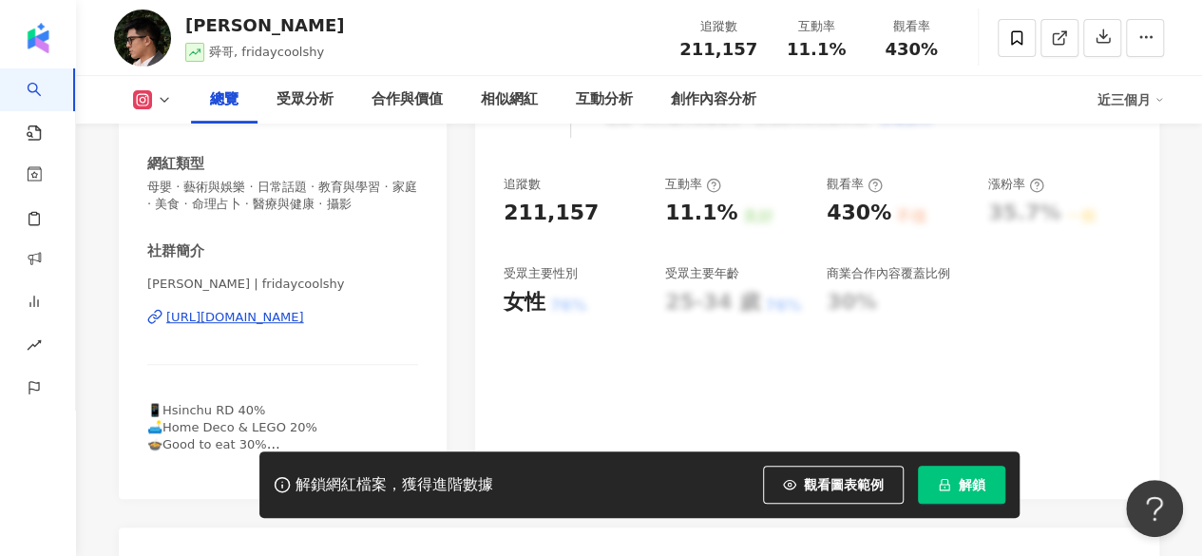
click at [304, 313] on div "https://www.instagram.com/fridaycoolshy/" at bounding box center [235, 317] width 138 height 17
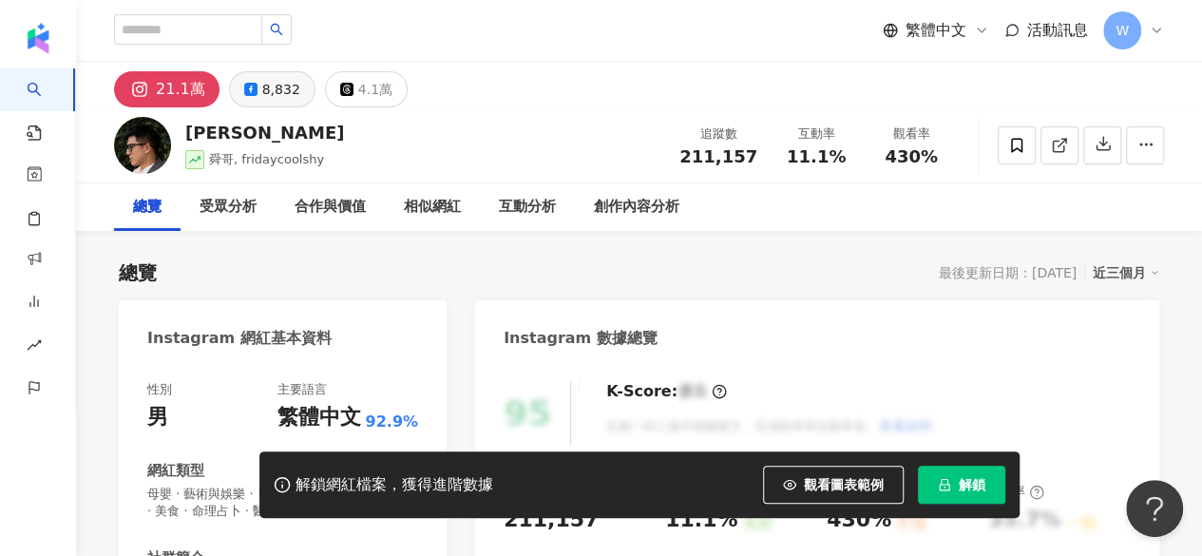
click at [268, 91] on div "8,832" at bounding box center [281, 89] width 38 height 27
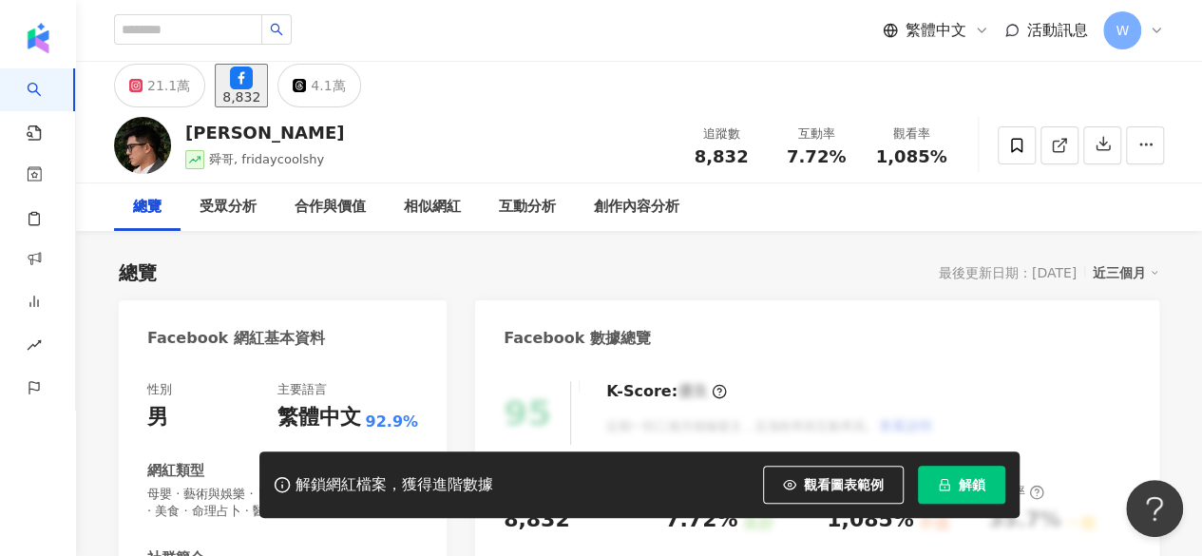
scroll to position [241, 0]
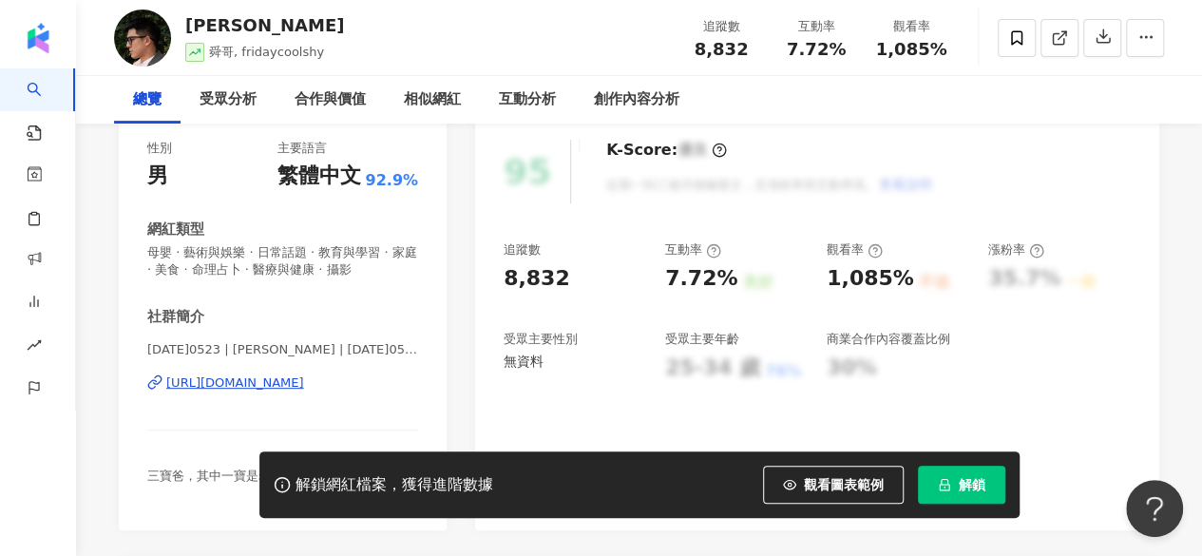
click at [304, 379] on div "https://www.facebook.com/362000154274748" at bounding box center [235, 382] width 138 height 17
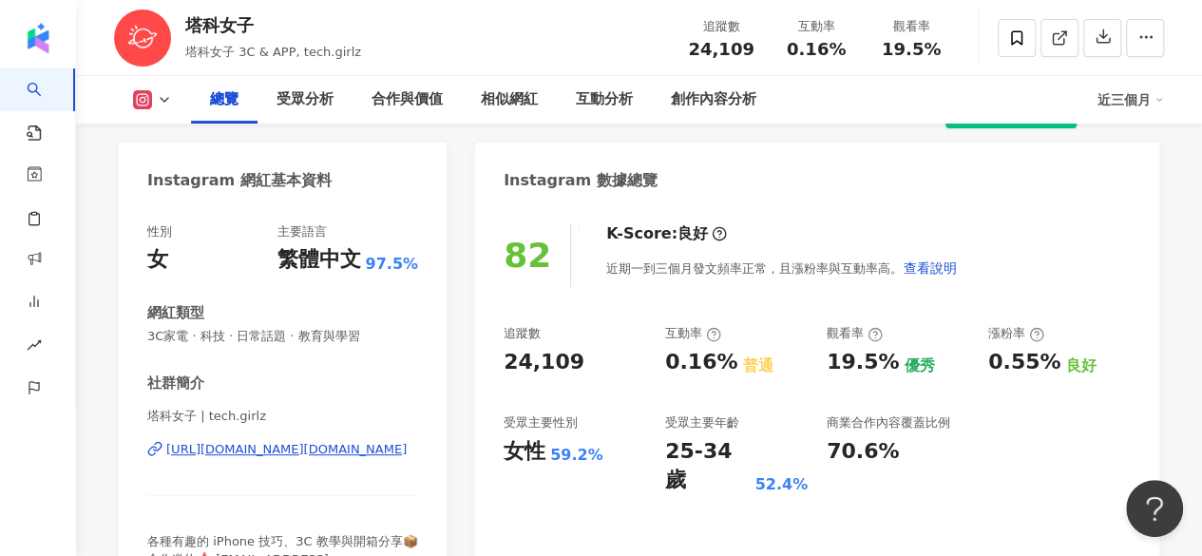
scroll to position [232, 0]
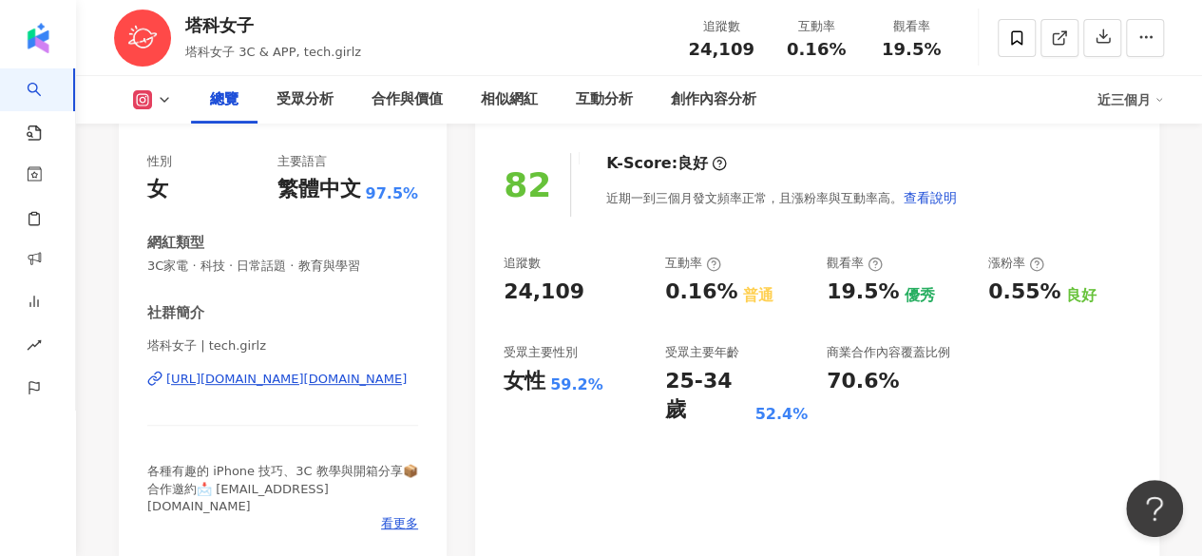
click at [355, 371] on div "[URL][DOMAIN_NAME][DOMAIN_NAME]" at bounding box center [286, 378] width 240 height 17
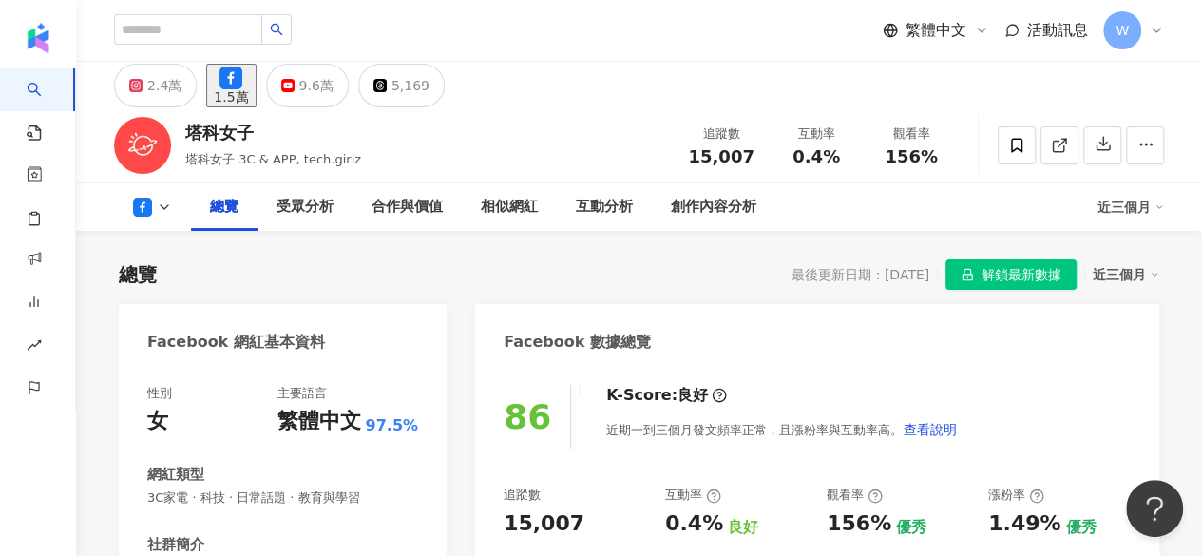
scroll to position [279, 0]
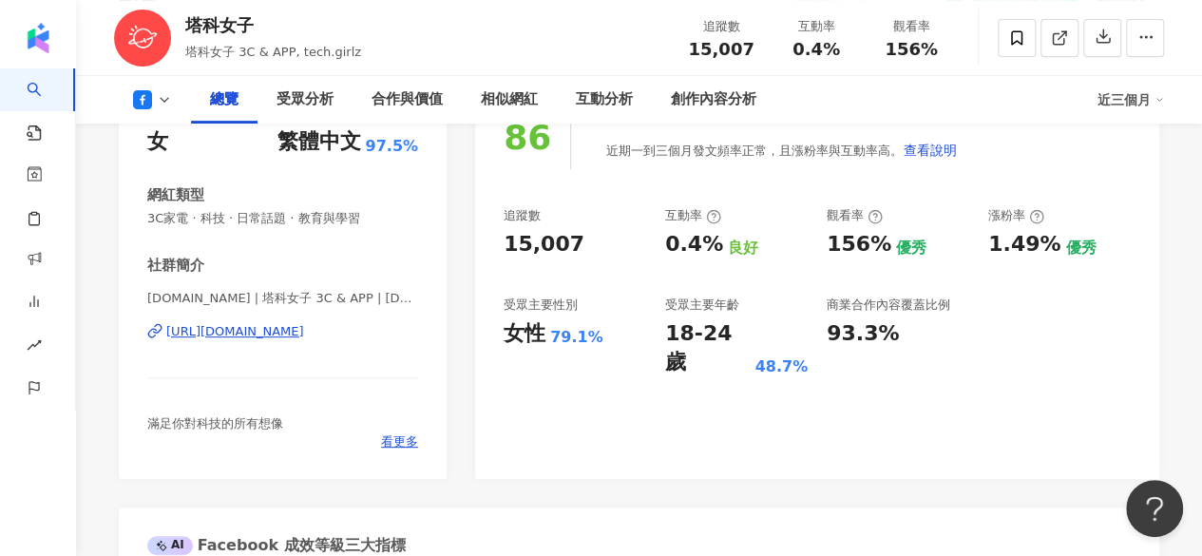
click at [304, 328] on div "[URL][DOMAIN_NAME]" at bounding box center [235, 331] width 138 height 17
click at [517, 106] on div "相似網紅" at bounding box center [509, 99] width 57 height 23
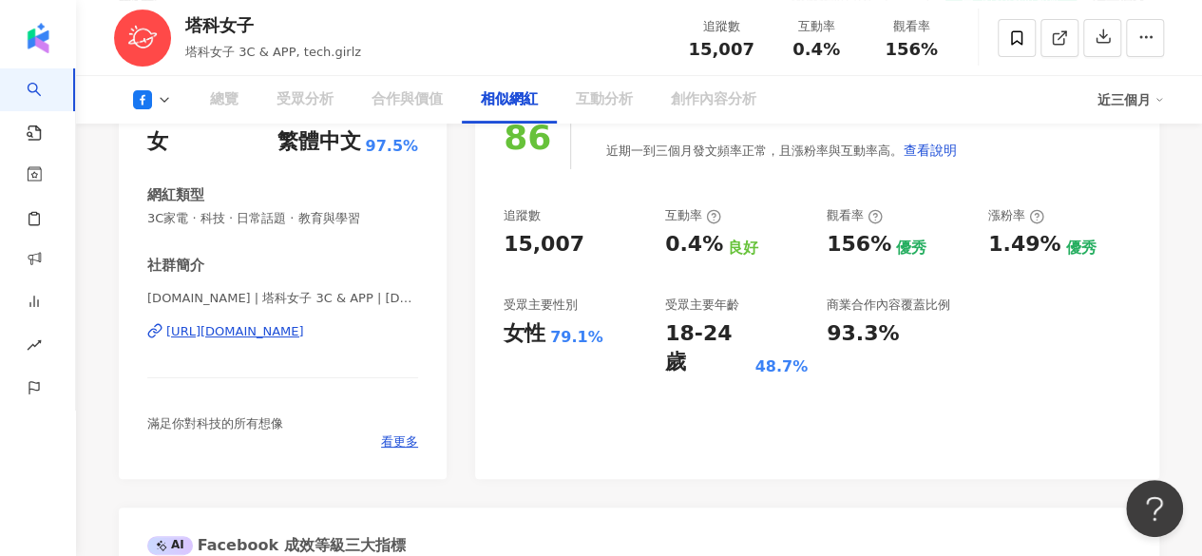
scroll to position [2644, 0]
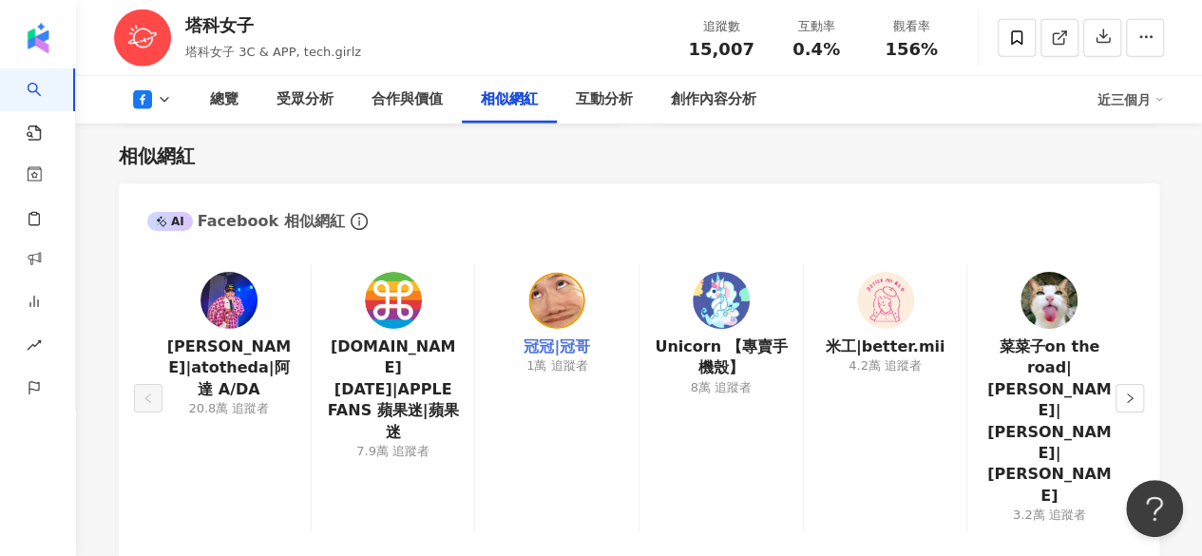
click at [560, 336] on link "冠冠|冠哥" at bounding box center [556, 346] width 66 height 21
click at [876, 306] on img at bounding box center [885, 300] width 57 height 57
